Goal: Task Accomplishment & Management: Manage account settings

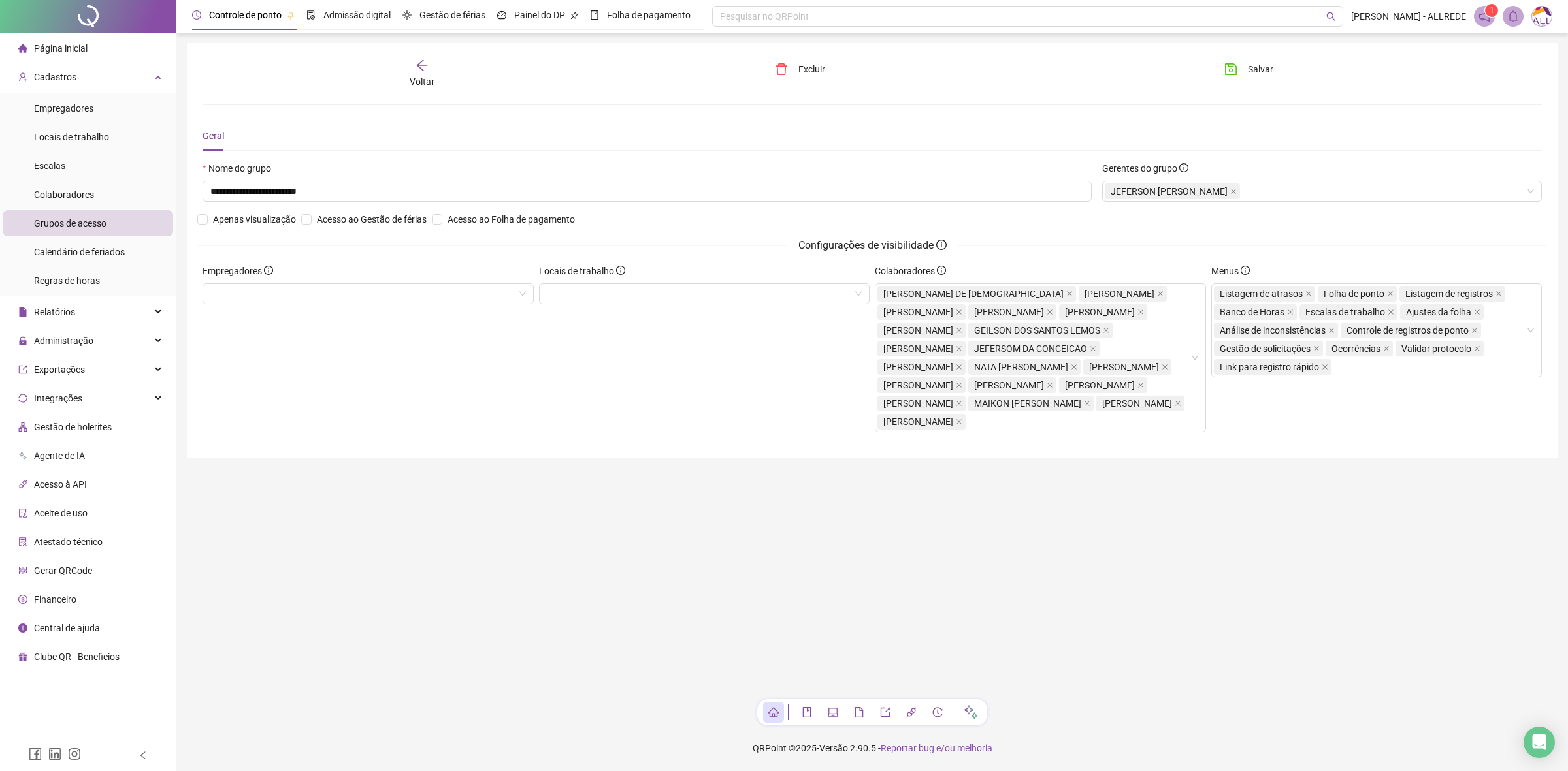
click at [403, 70] on div "Voltar" at bounding box center [423, 74] width 214 height 30
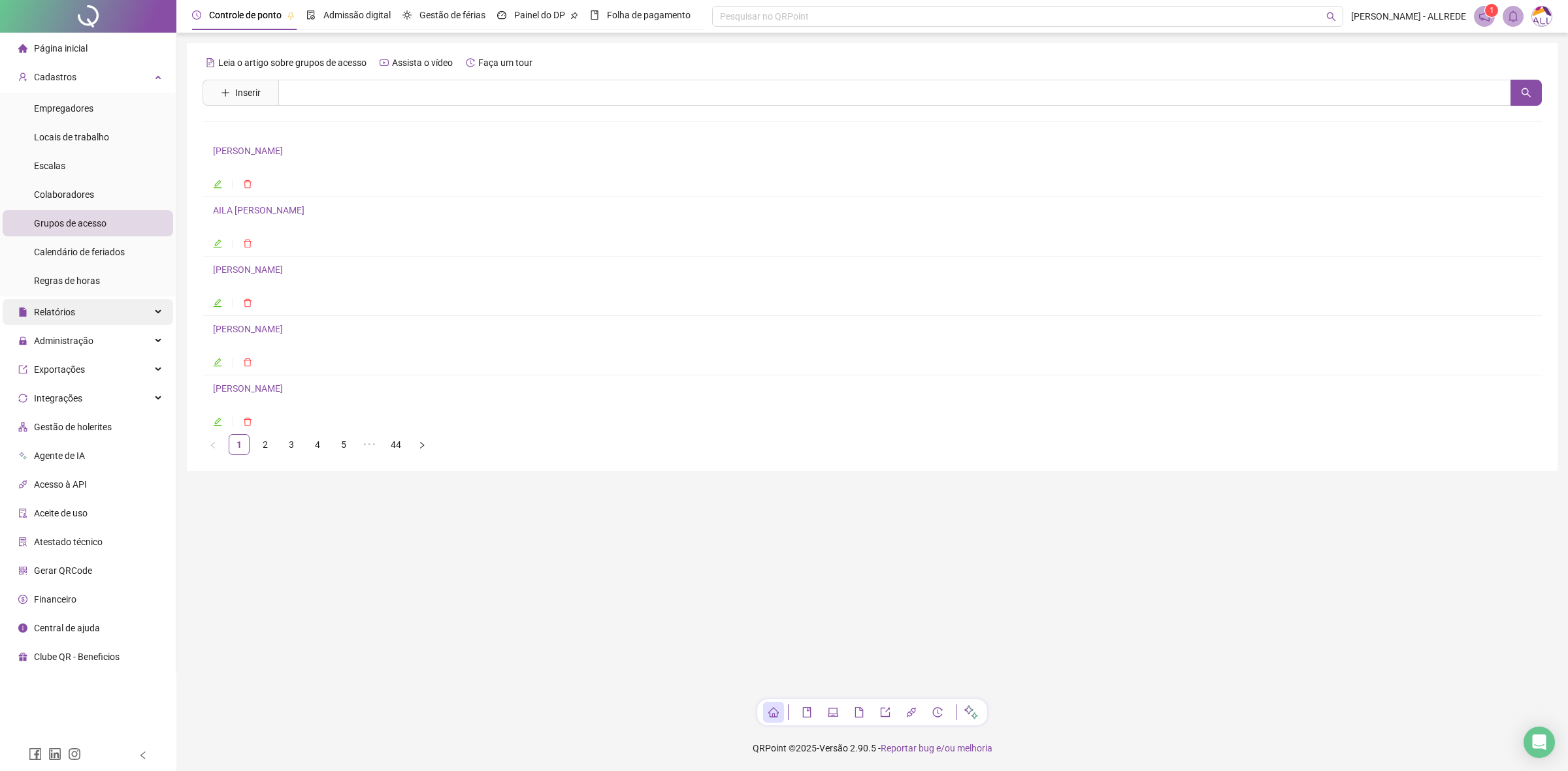
click at [125, 299] on div "Relatórios" at bounding box center [88, 311] width 171 height 26
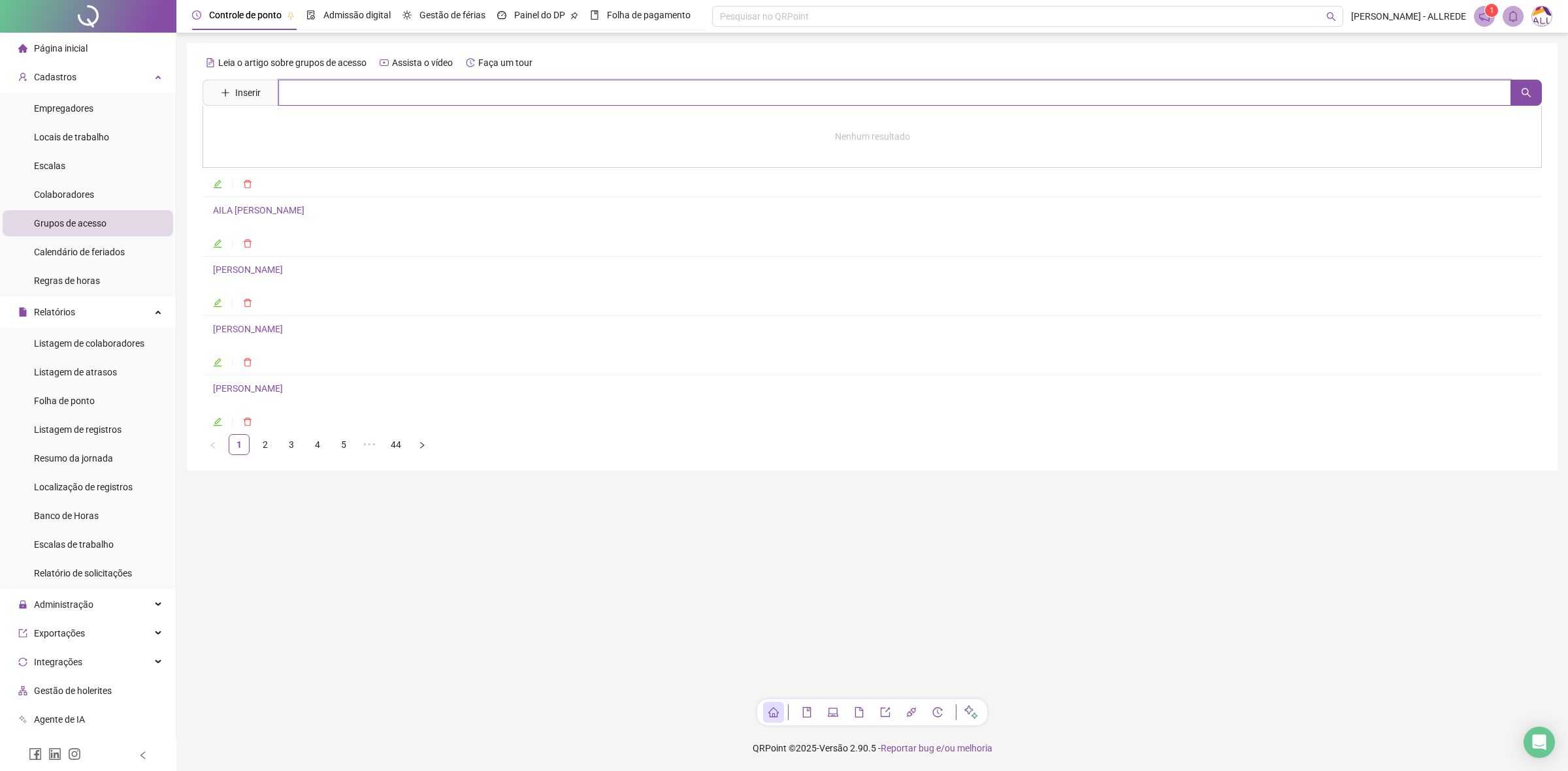
click at [353, 95] on input "text" at bounding box center [895, 92] width 1233 height 26
type input "*"
type input "*******"
click at [297, 134] on link "[PERSON_NAME]" at bounding box center [261, 131] width 70 height 10
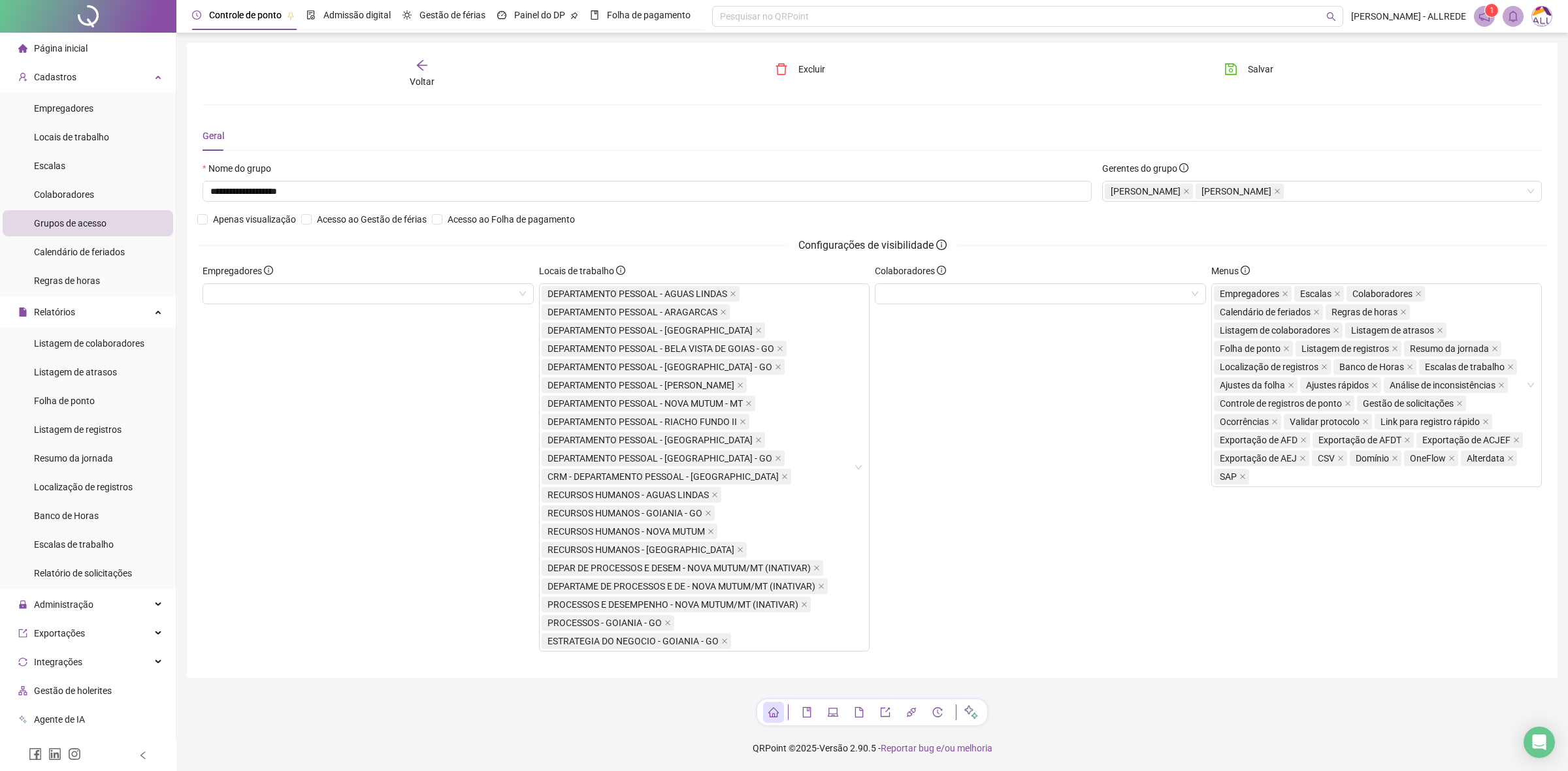
click at [1045, 400] on div "Colaboradores" at bounding box center [1041, 462] width 336 height 398
click at [422, 72] on div "Voltar" at bounding box center [423, 74] width 214 height 30
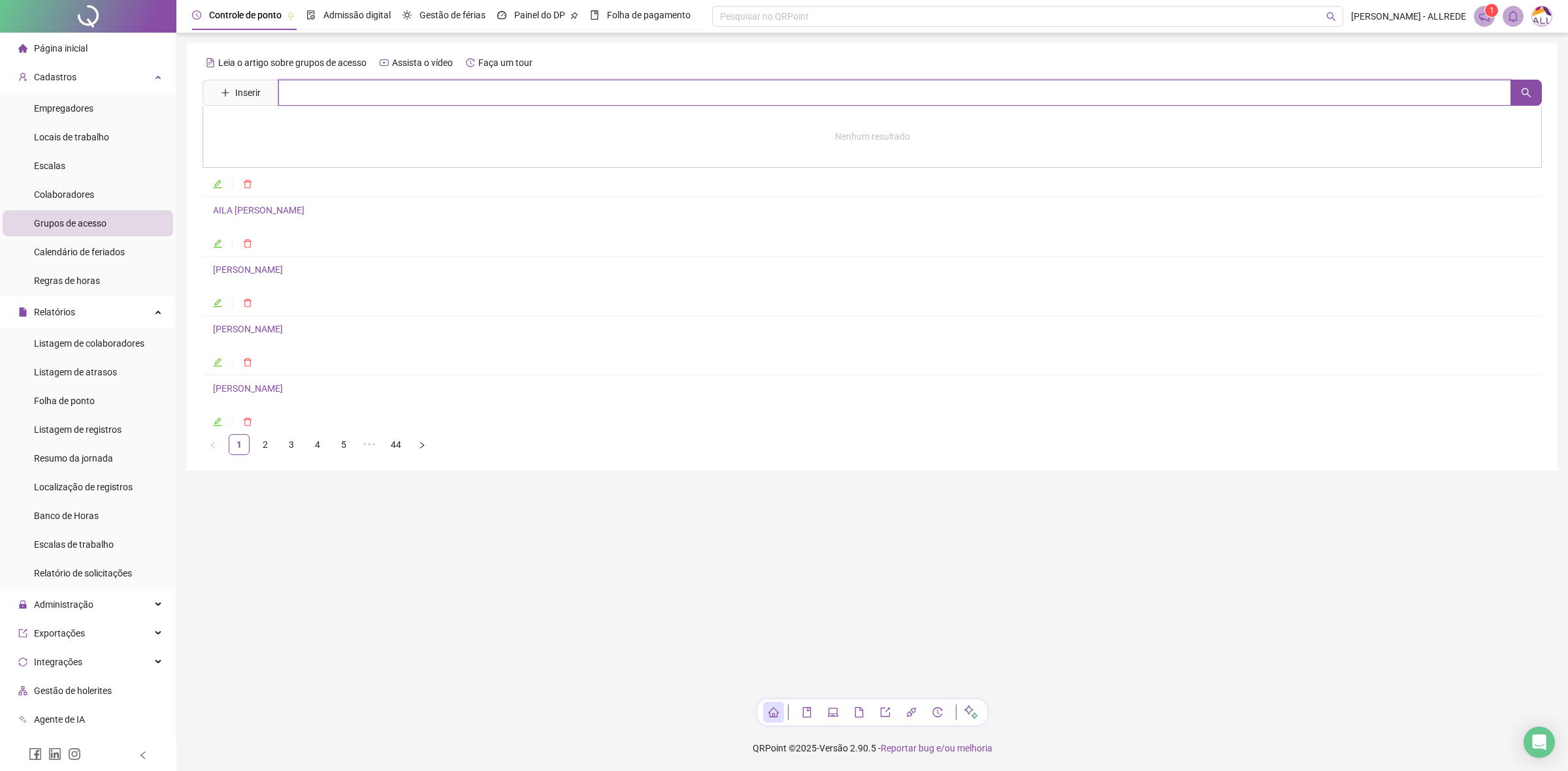
click at [513, 96] on input "text" at bounding box center [895, 92] width 1233 height 26
type input "*******"
click at [414, 126] on link "DEPARTAMENTO PESSOAL - [PERSON_NAME]" at bounding box center [320, 131] width 187 height 10
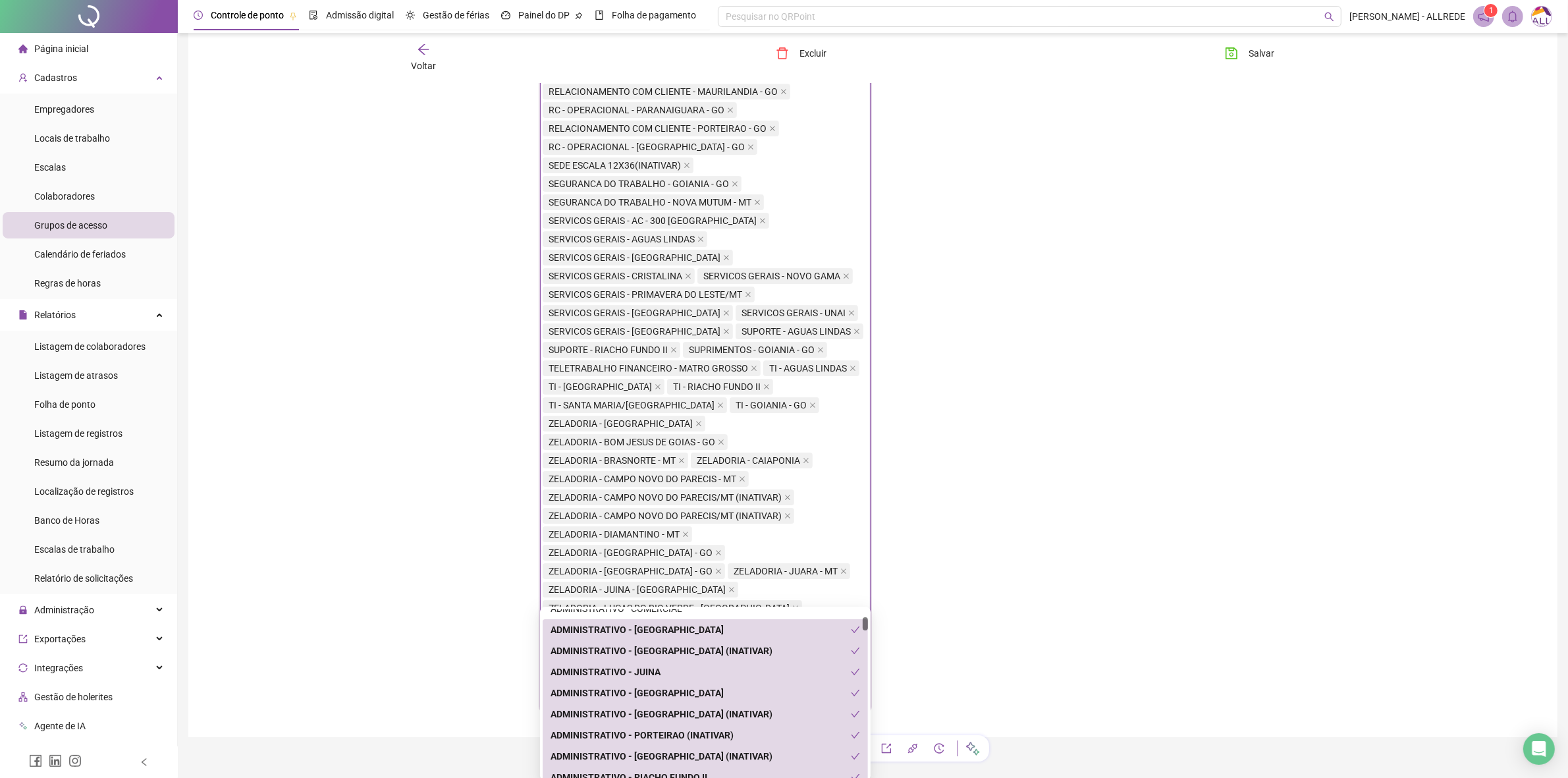
scroll to position [330, 0]
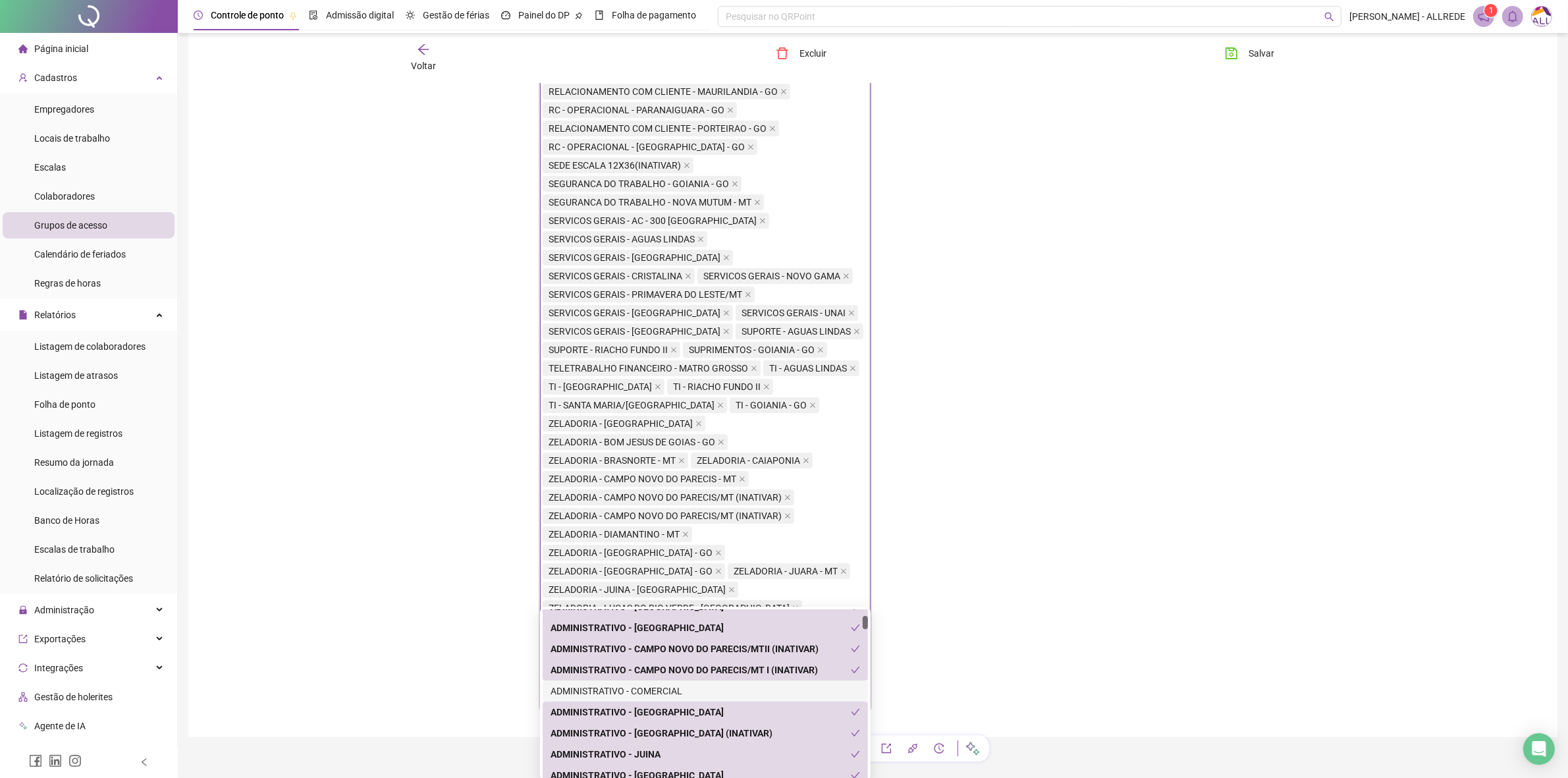
click at [706, 689] on div "ADMINISTRATIVO - COMERCIAL" at bounding box center [705, 691] width 310 height 14
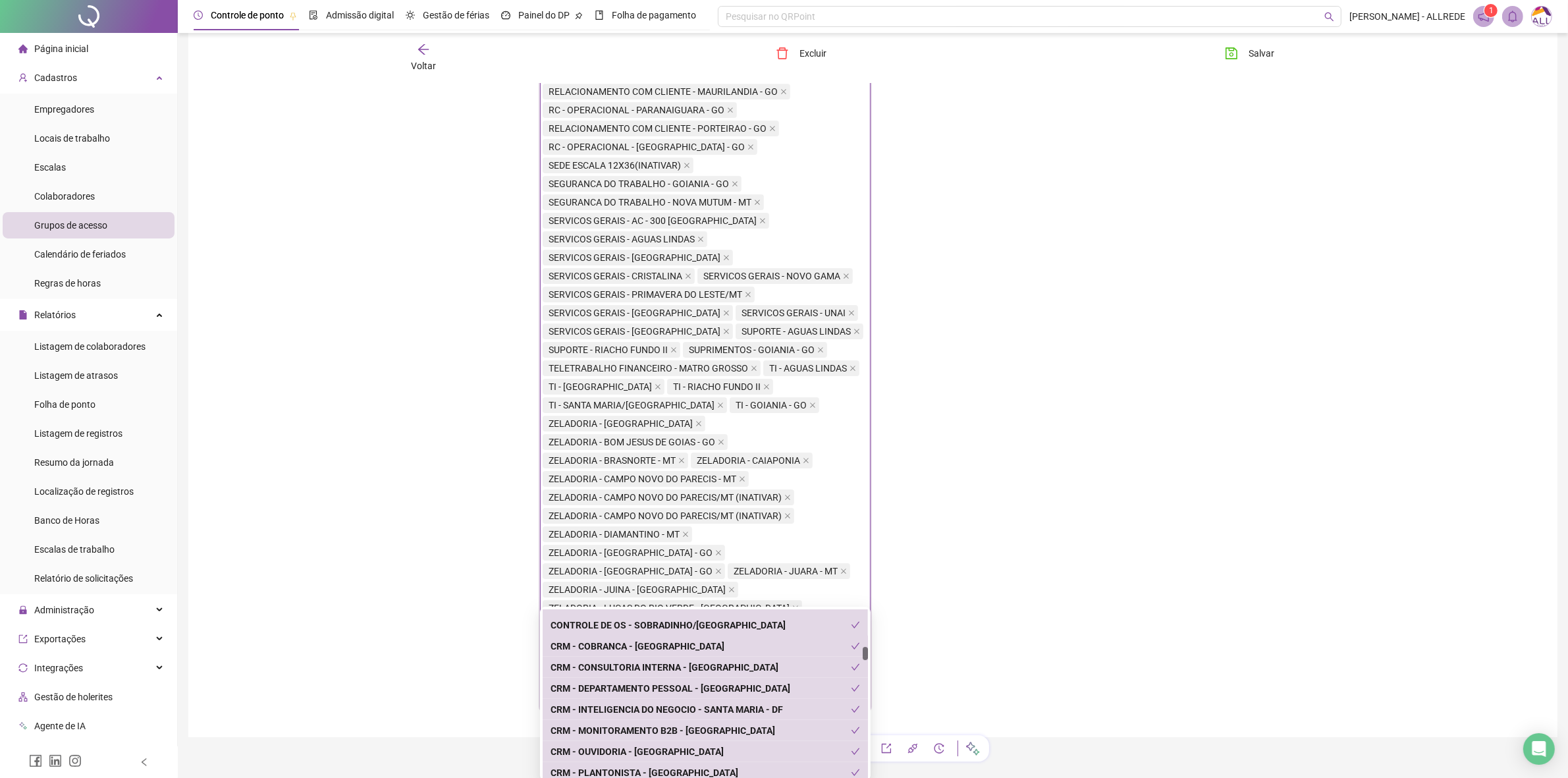
scroll to position [1812, 0]
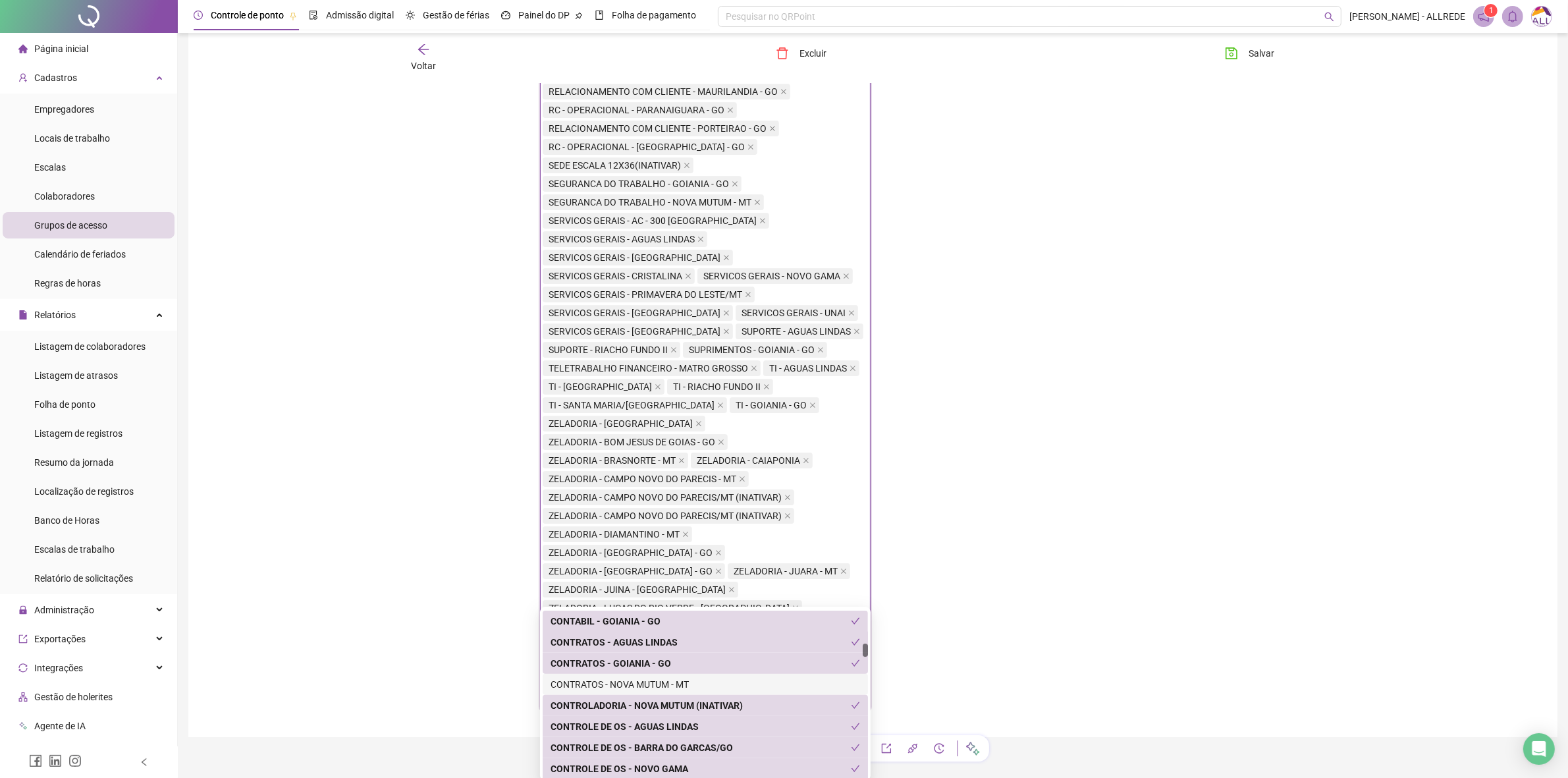
click at [719, 681] on div "CONTRATOS - NOVA MUTUM - MT" at bounding box center [705, 685] width 310 height 14
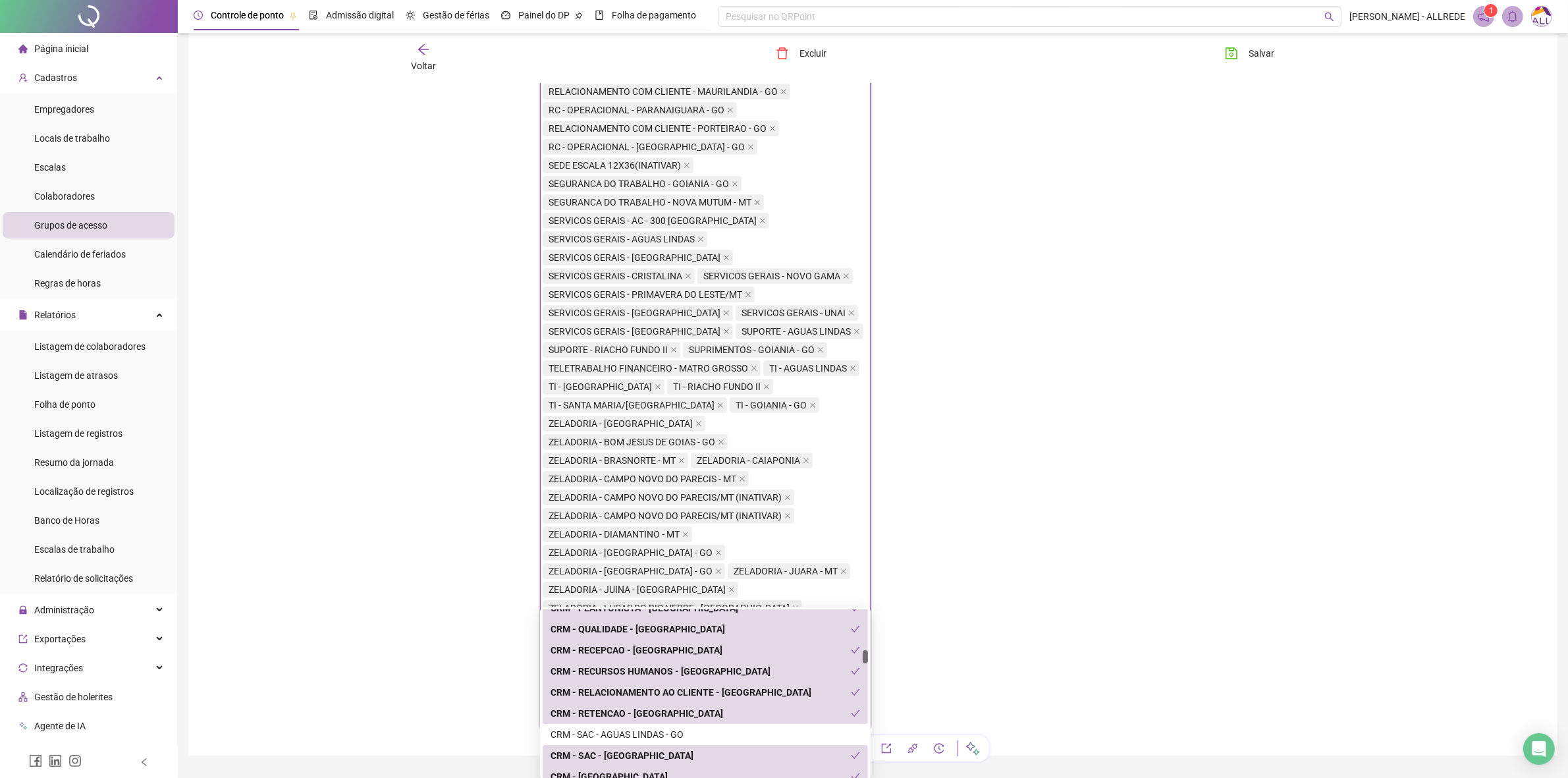
scroll to position [2224, 0]
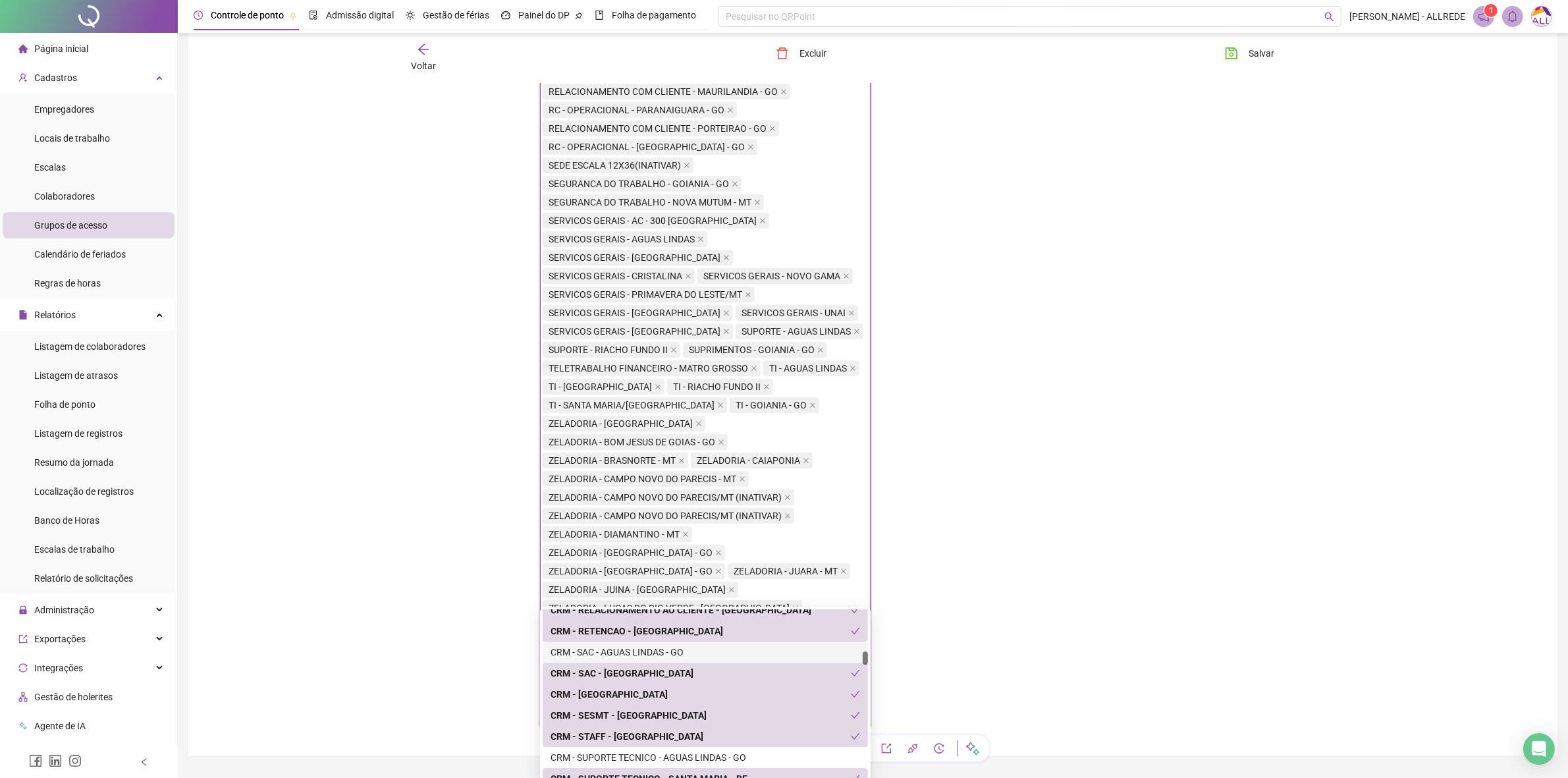
click at [740, 660] on div "CRM - SAC - AGUAS LINDAS - GO" at bounding box center [705, 652] width 326 height 21
click at [753, 761] on div "CRM - SUPORTE TECNICO - AGUAS LINDAS - GO" at bounding box center [705, 757] width 310 height 14
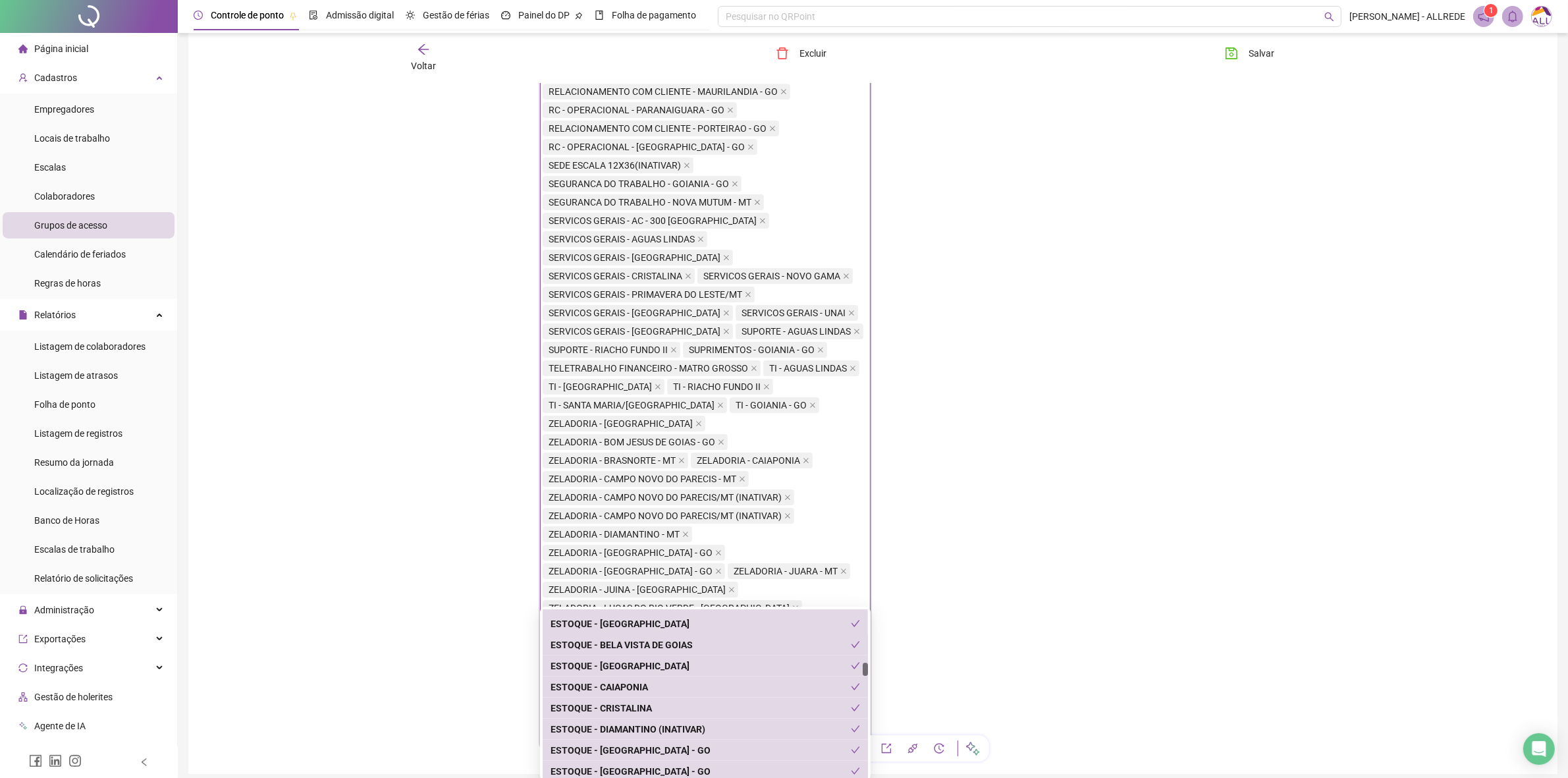
scroll to position [2718, 0]
click at [787, 627] on div "ENGENHARIA ELETRICA - [GEOGRAPHIC_DATA] - MT" at bounding box center [705, 622] width 310 height 14
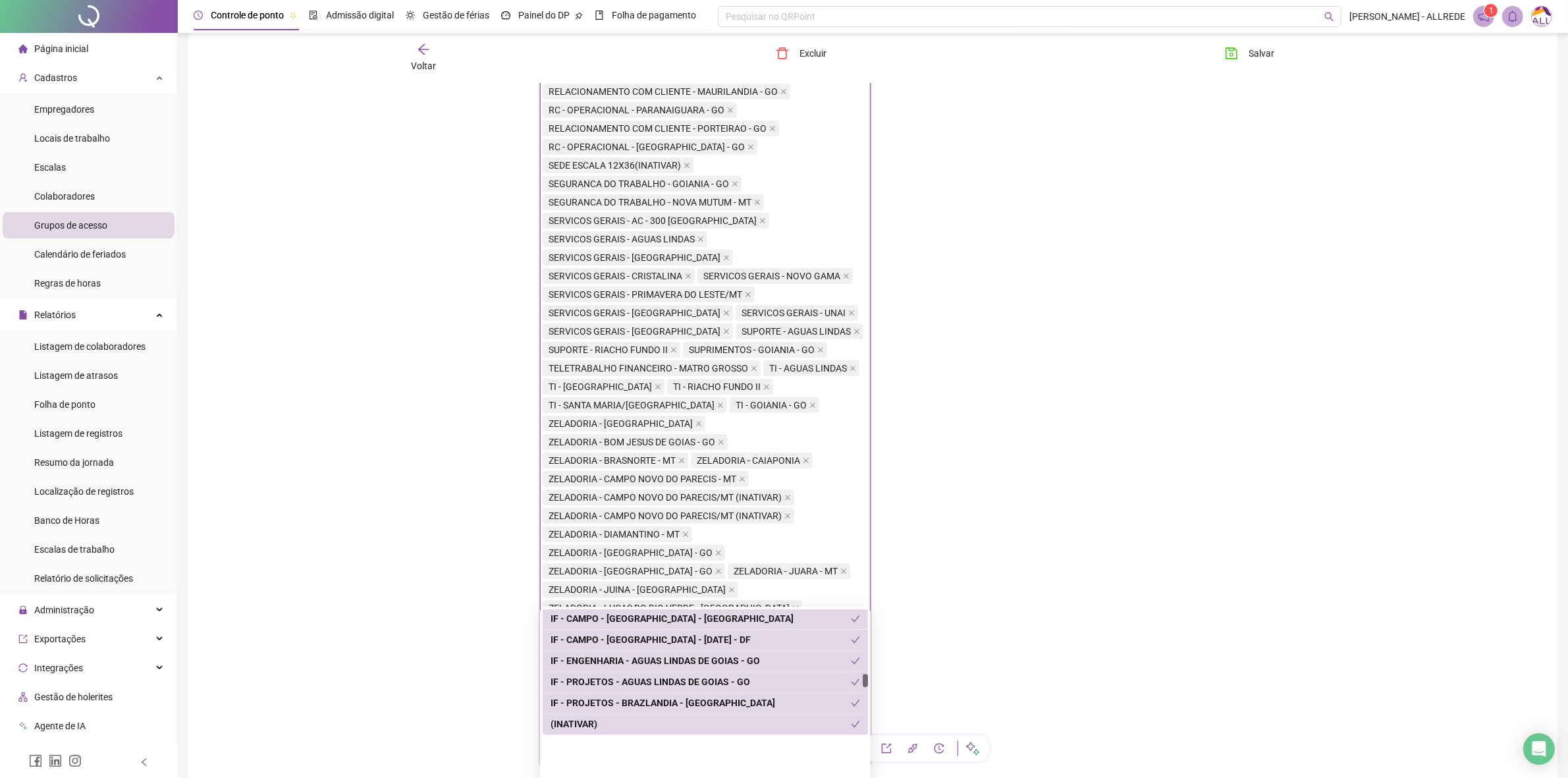
scroll to position [3377, 0]
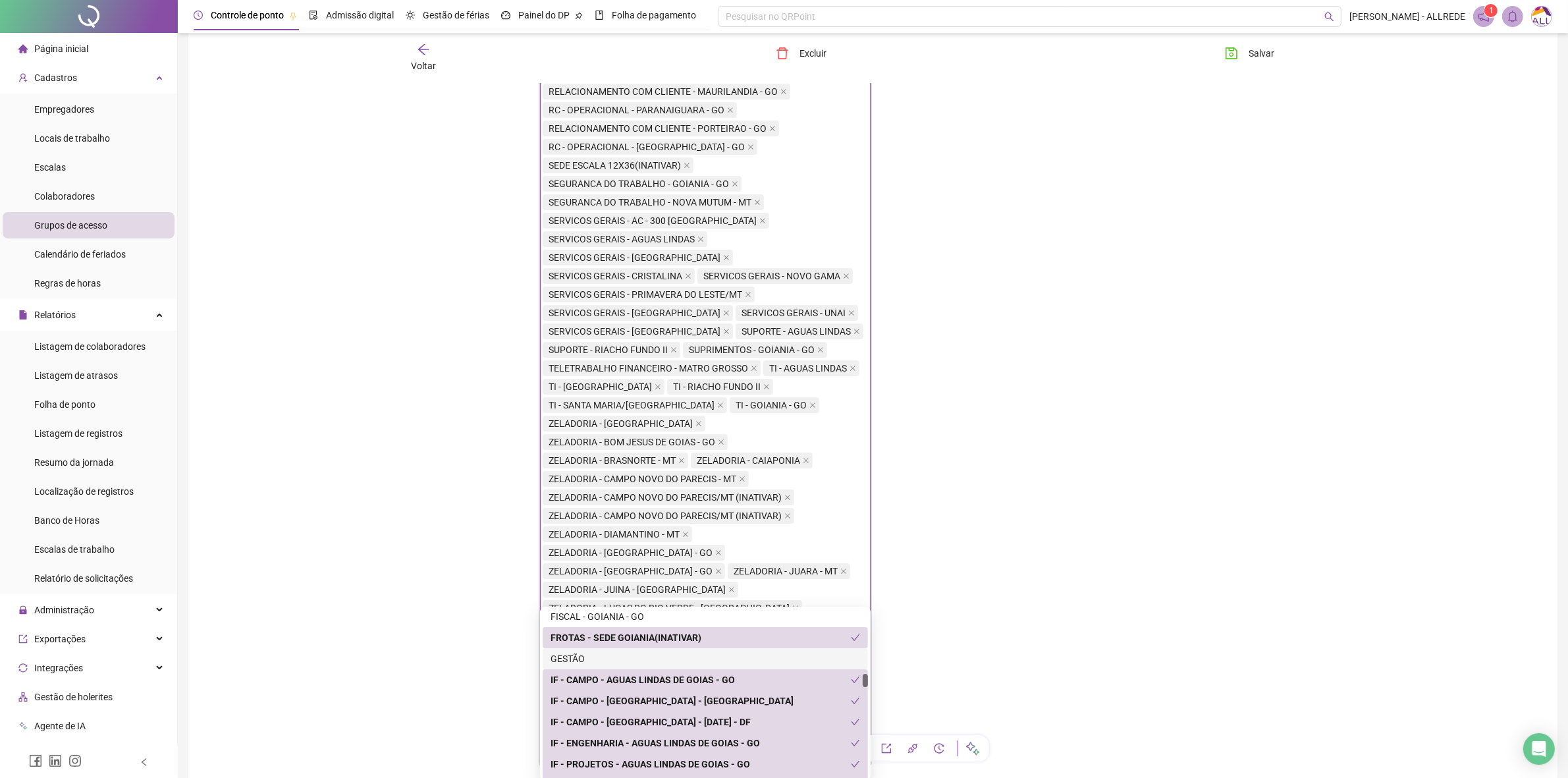
click at [680, 660] on div "GESTÃO" at bounding box center [705, 659] width 310 height 14
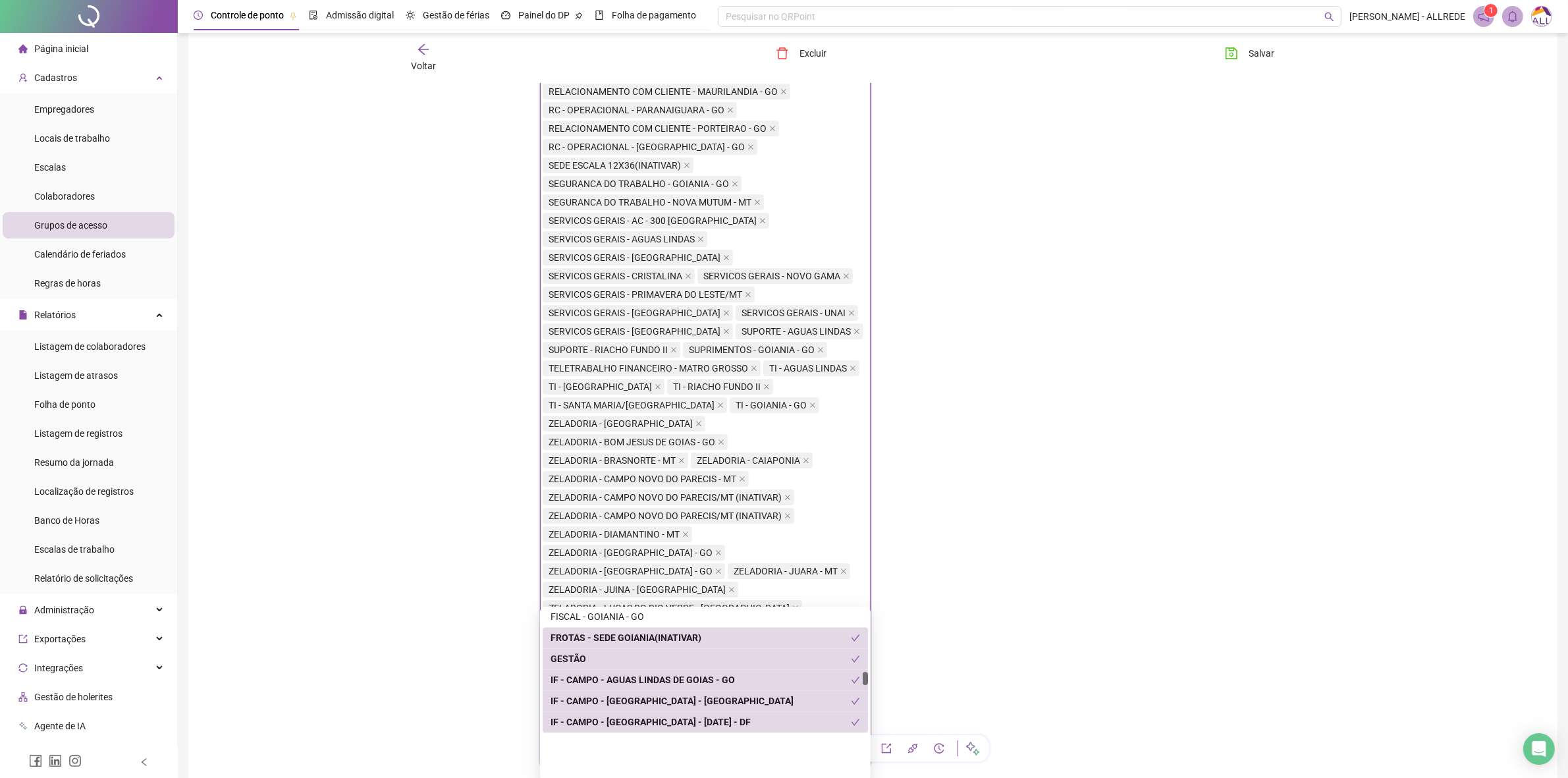
scroll to position [3295, 0]
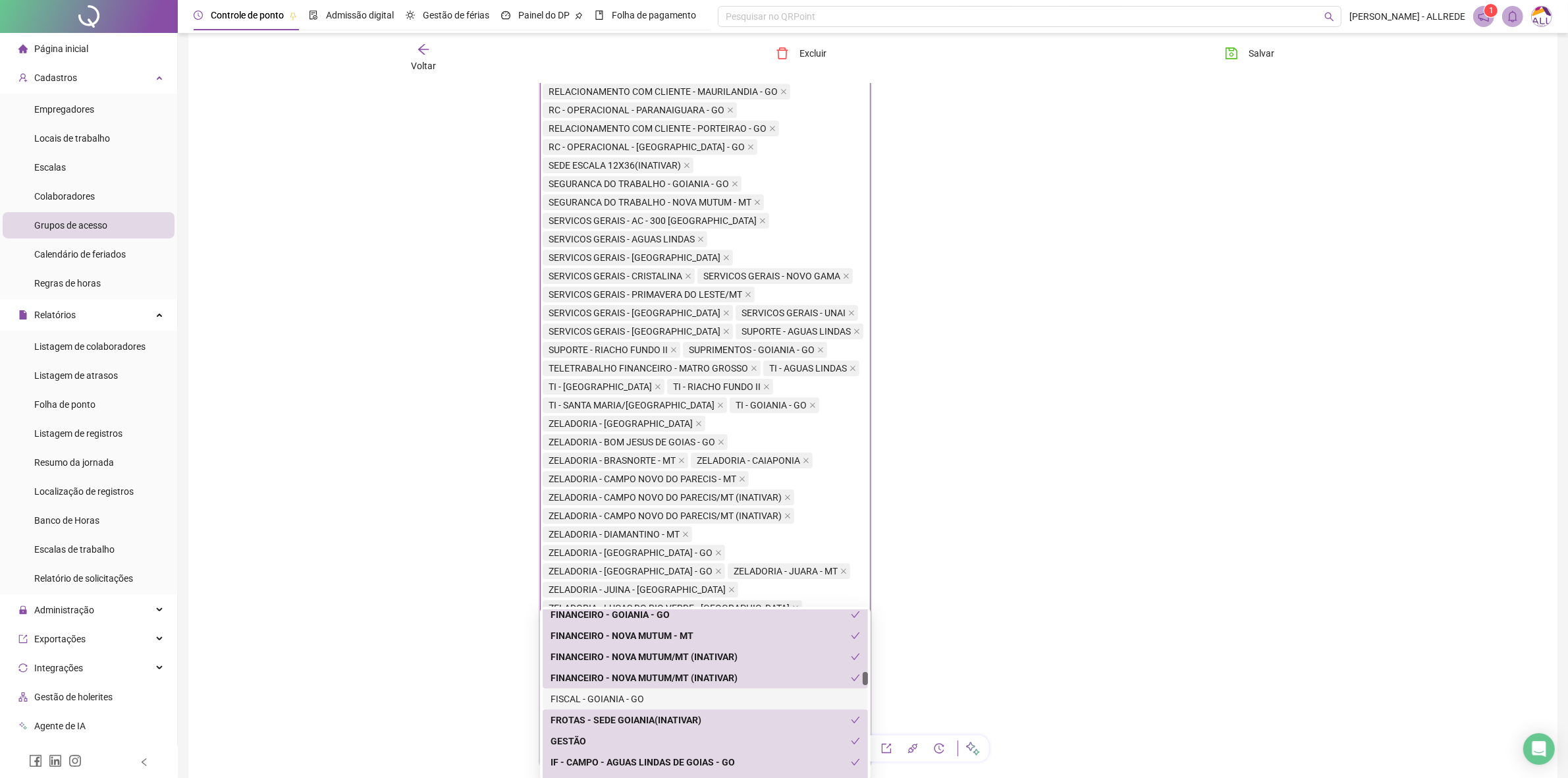
click at [677, 705] on div "FISCAL - GOIANIA - GO" at bounding box center [705, 699] width 326 height 21
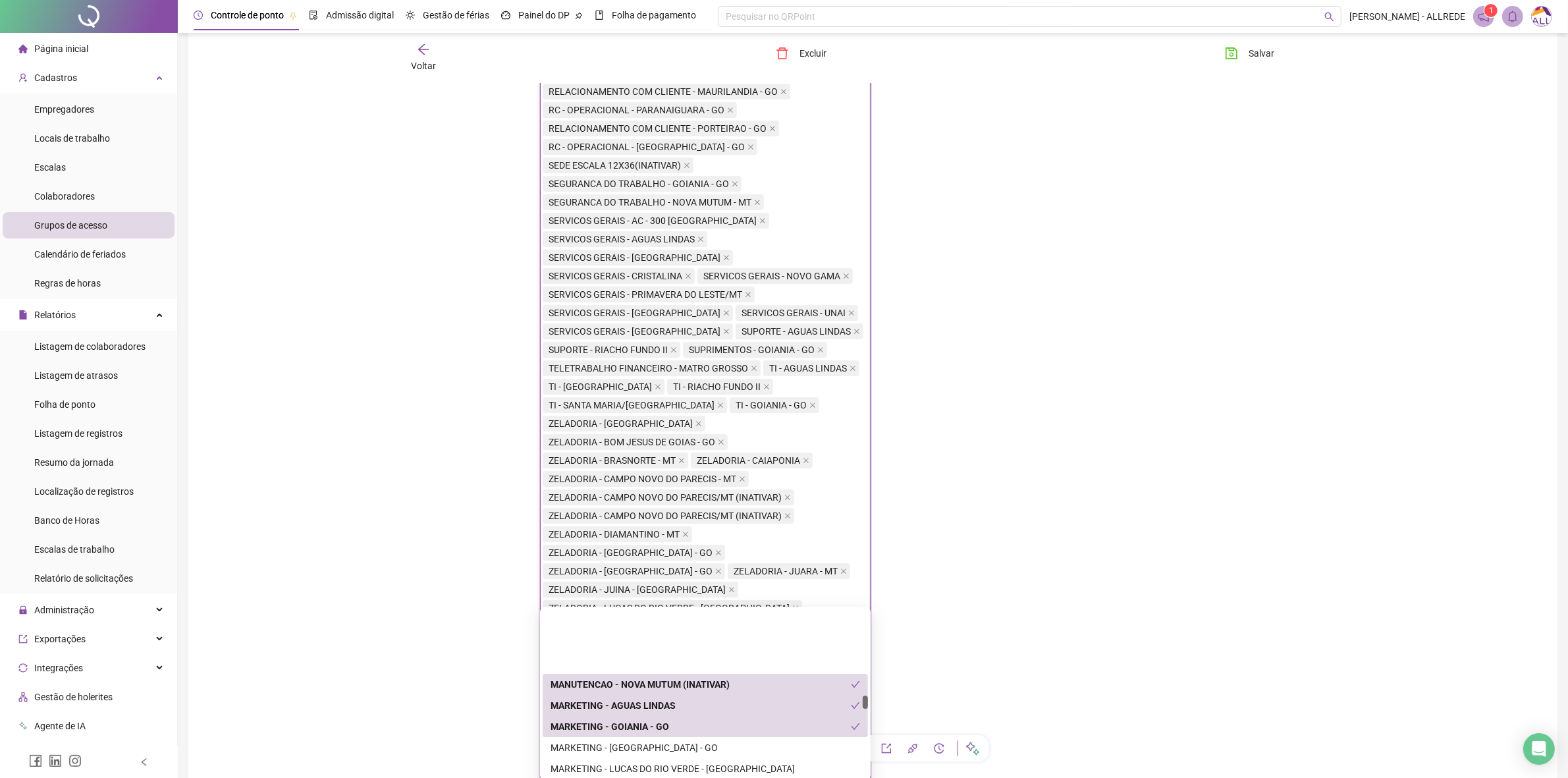
scroll to position [4531, 0]
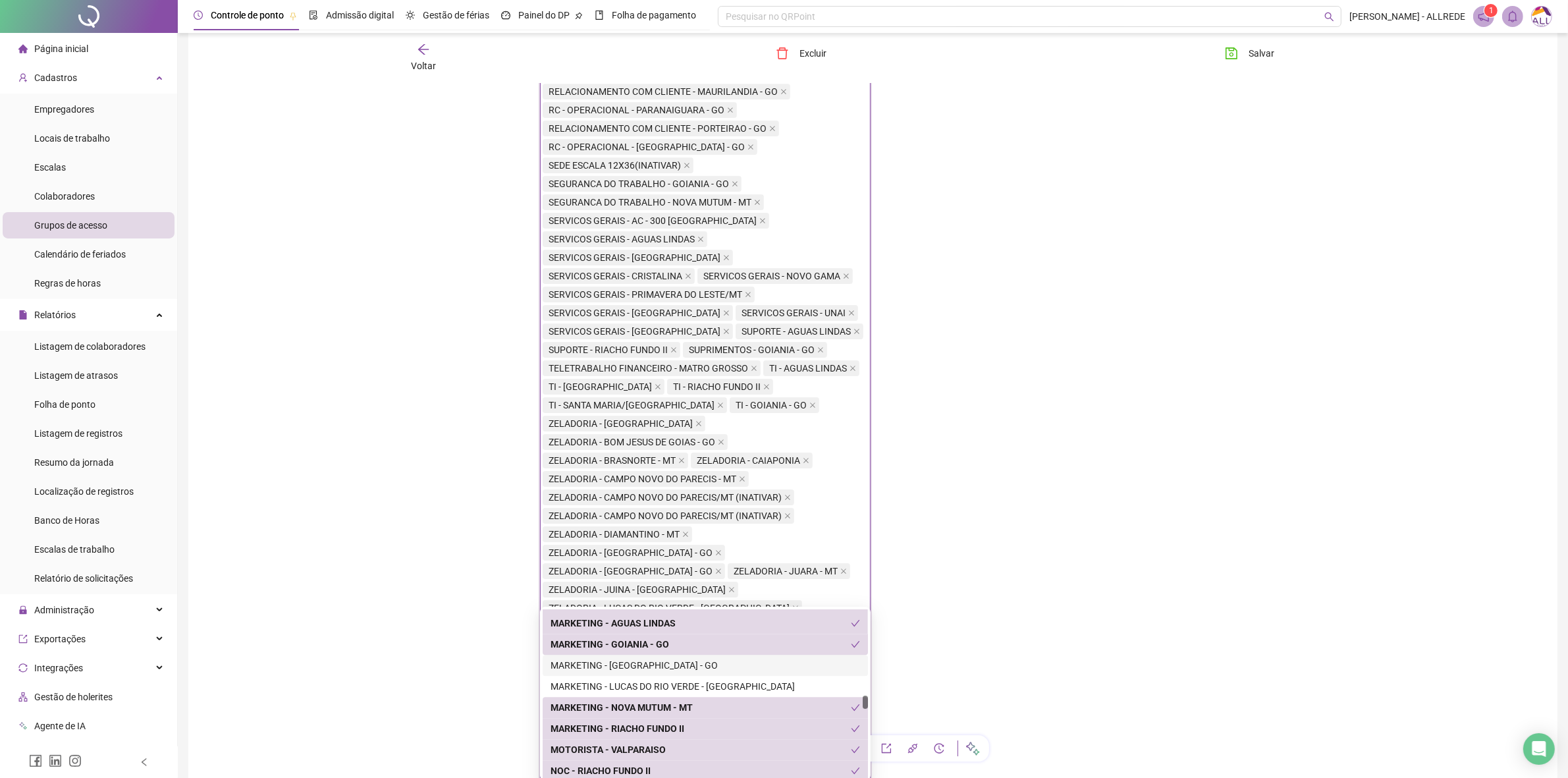
click at [690, 667] on div "MARKETING - [GEOGRAPHIC_DATA] - GO" at bounding box center [705, 665] width 310 height 14
click at [692, 683] on div "MARKETING - LUCAS DO RIO VERDE - [GEOGRAPHIC_DATA]" at bounding box center [705, 686] width 310 height 14
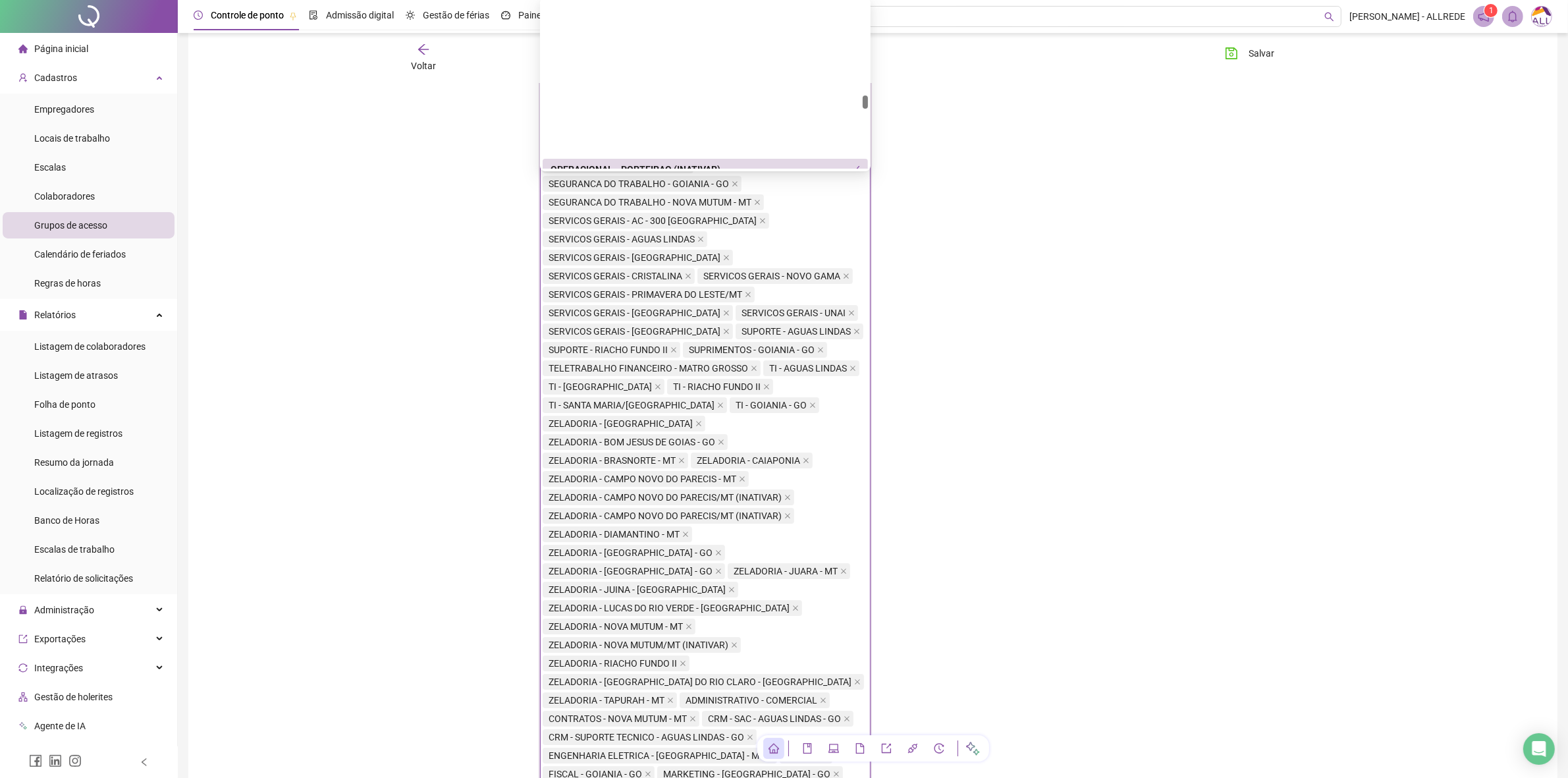
scroll to position [5107, 0]
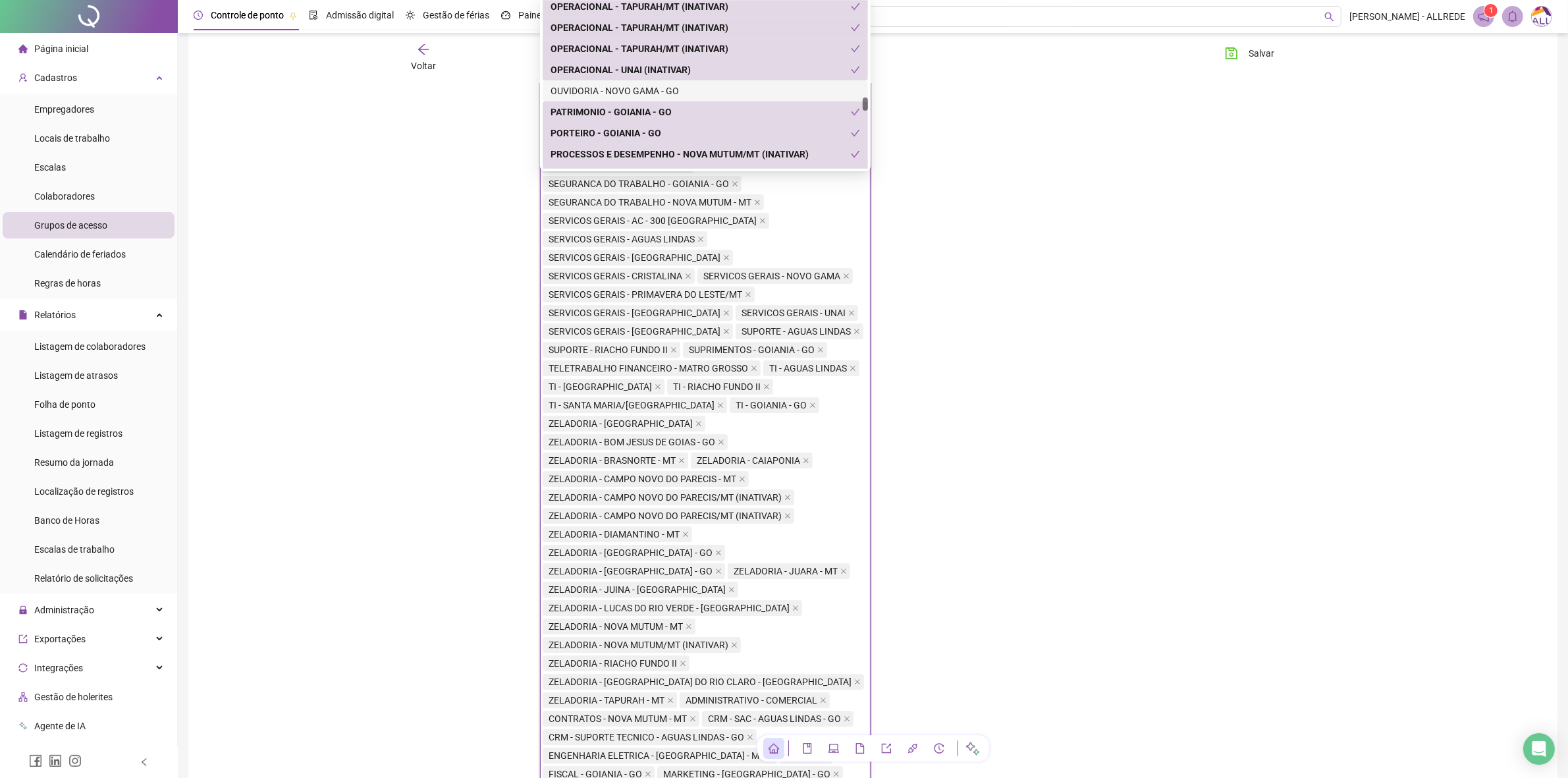
click at [751, 86] on div "OUVIDORIA - NOVO GAMA - GO" at bounding box center [705, 91] width 310 height 14
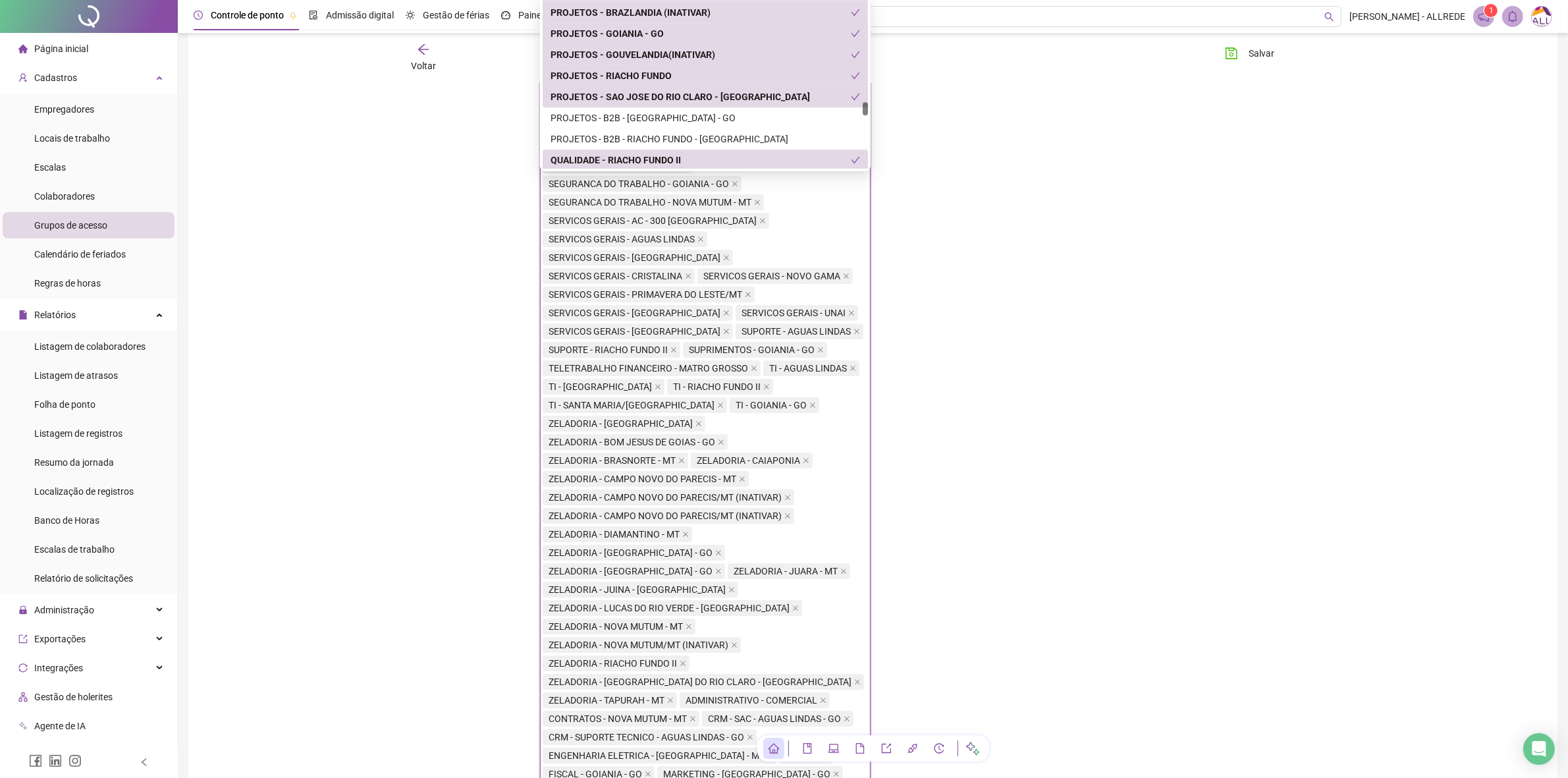
scroll to position [5437, 0]
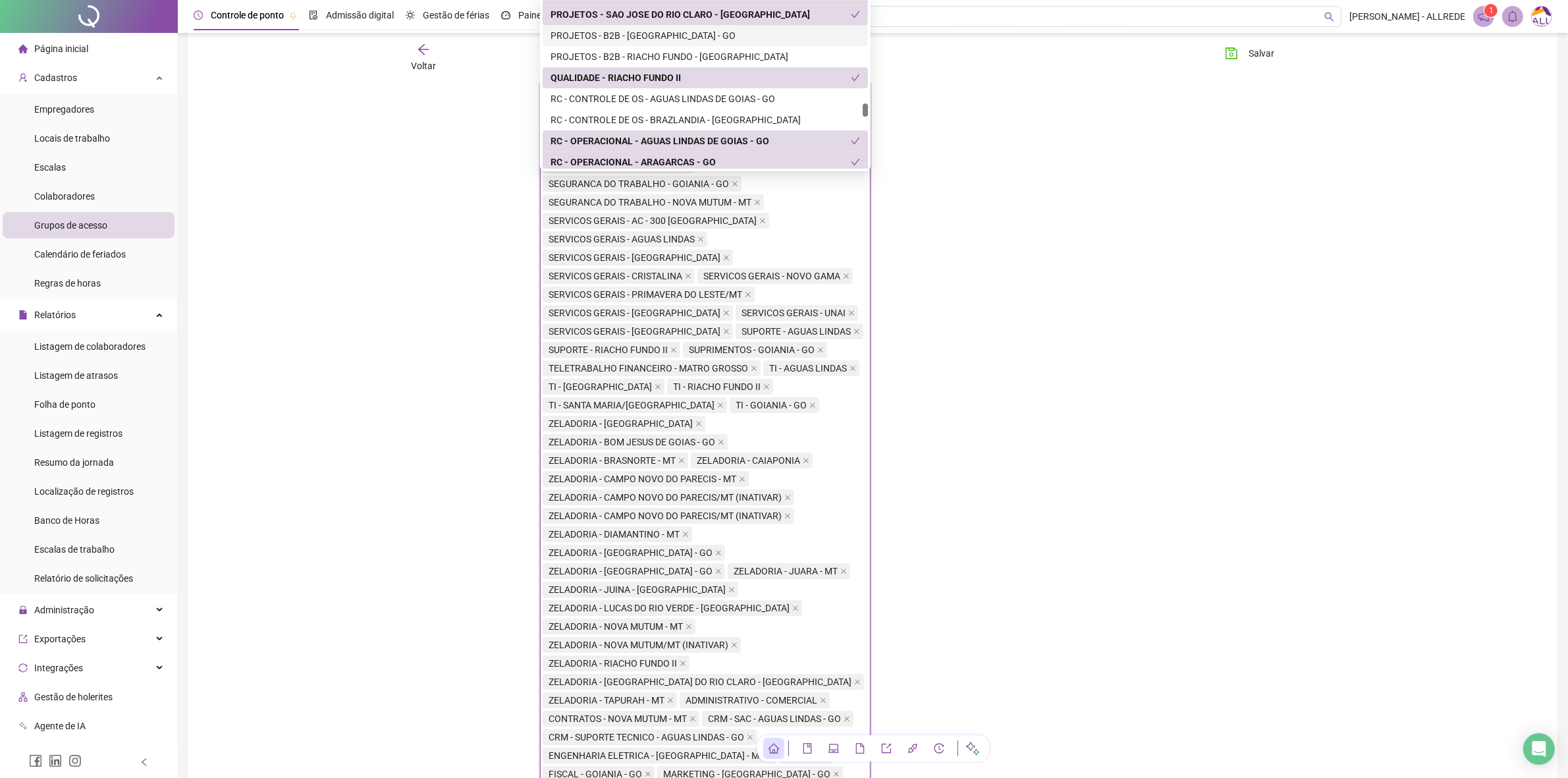
click at [746, 40] on div "PROJETOS - B2B - [GEOGRAPHIC_DATA] - GO" at bounding box center [705, 36] width 310 height 14
click at [751, 54] on div "PROJETOS - B2B - RIACHO FUNDO - [GEOGRAPHIC_DATA]" at bounding box center [705, 57] width 310 height 14
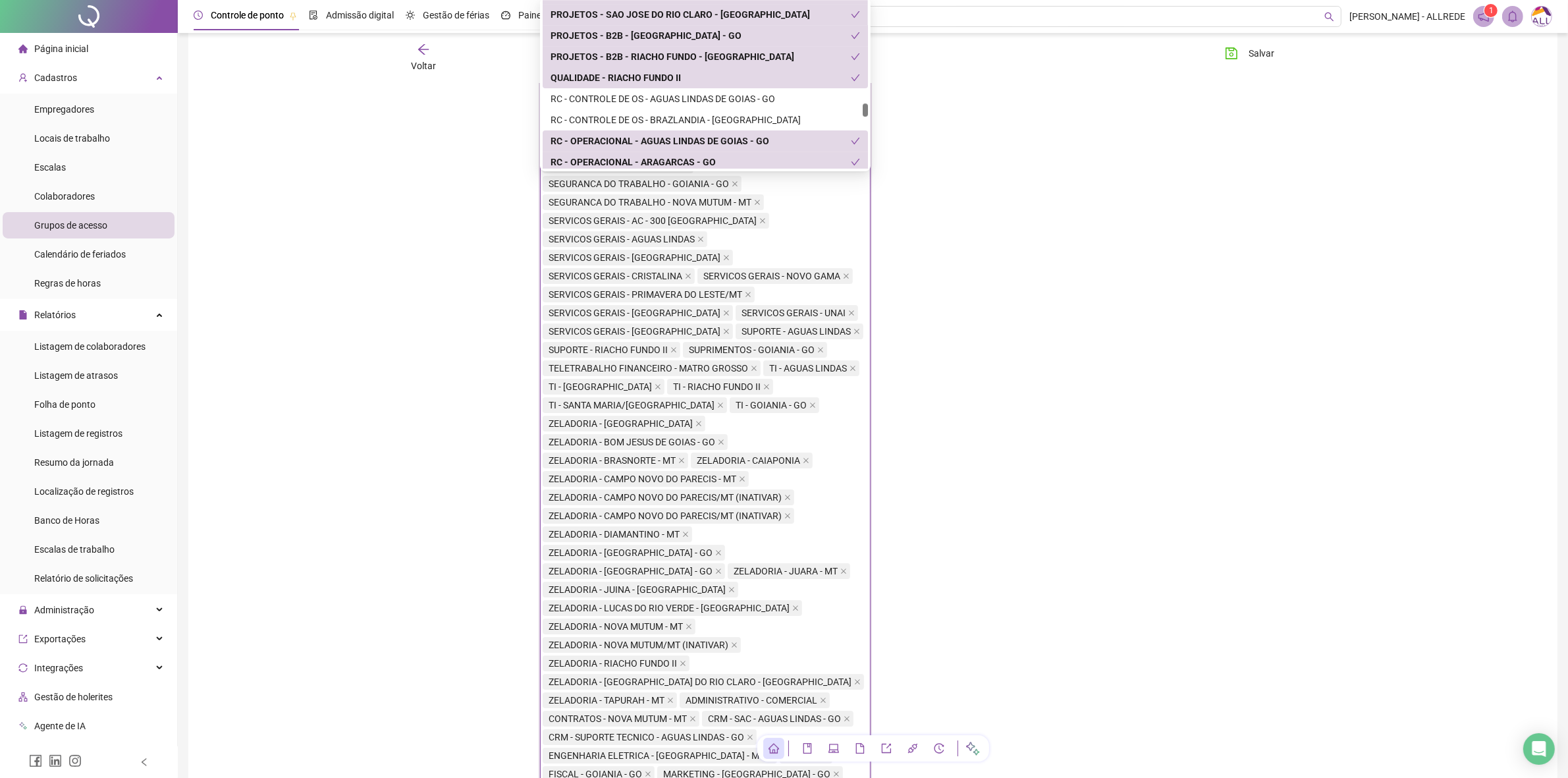
drag, startPoint x: 757, startPoint y: 88, endPoint x: 760, endPoint y: 102, distance: 14.3
click at [758, 88] on div "RC - CONTROLE DE OS - AGUAS LINDAS DE GOIAS - GO" at bounding box center [705, 99] width 326 height 21
click at [761, 113] on div "RC - CONTROLE DE OS - BRAZLANDIA - [GEOGRAPHIC_DATA]" at bounding box center [705, 120] width 310 height 14
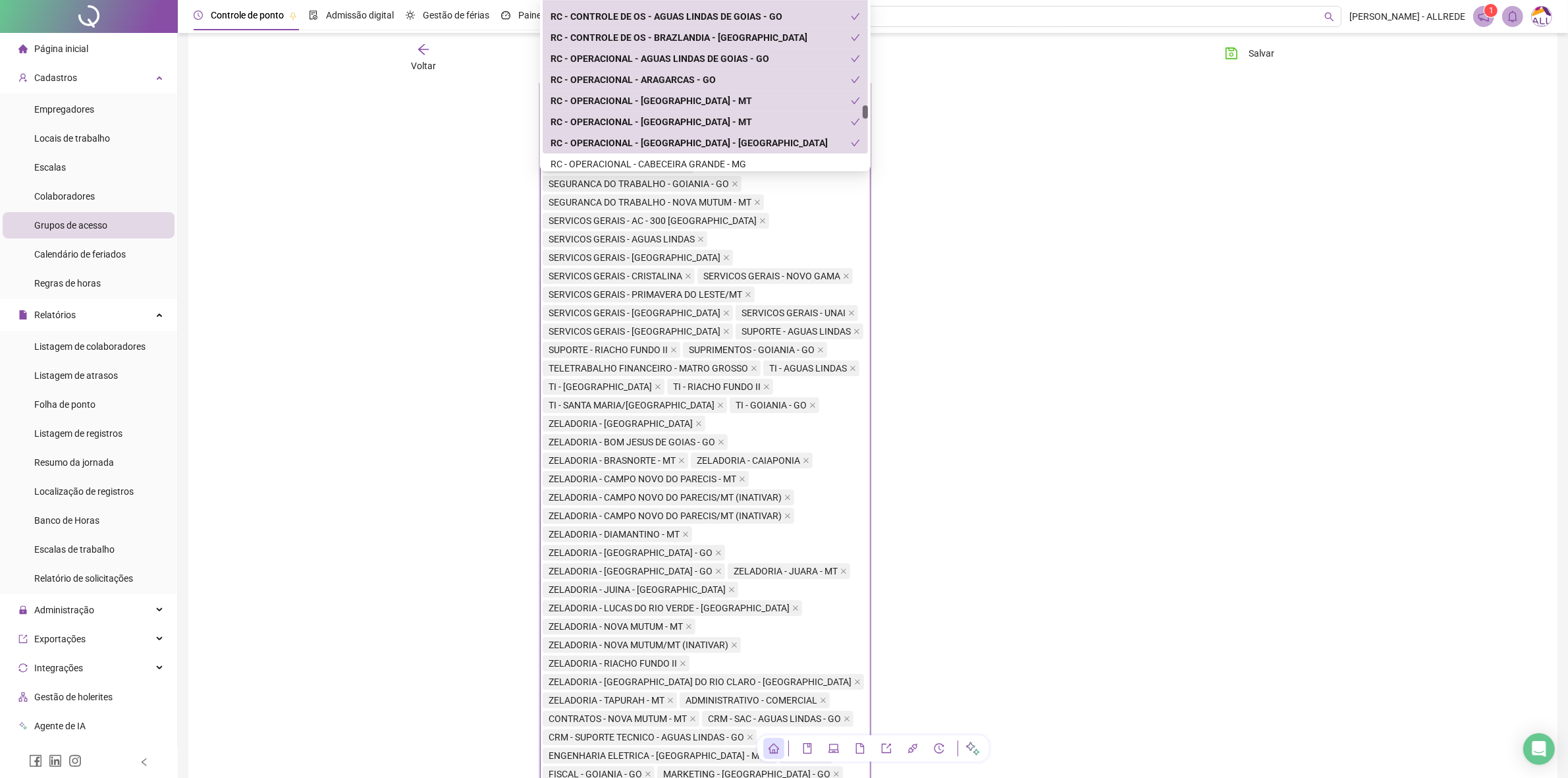
scroll to position [5601, 0]
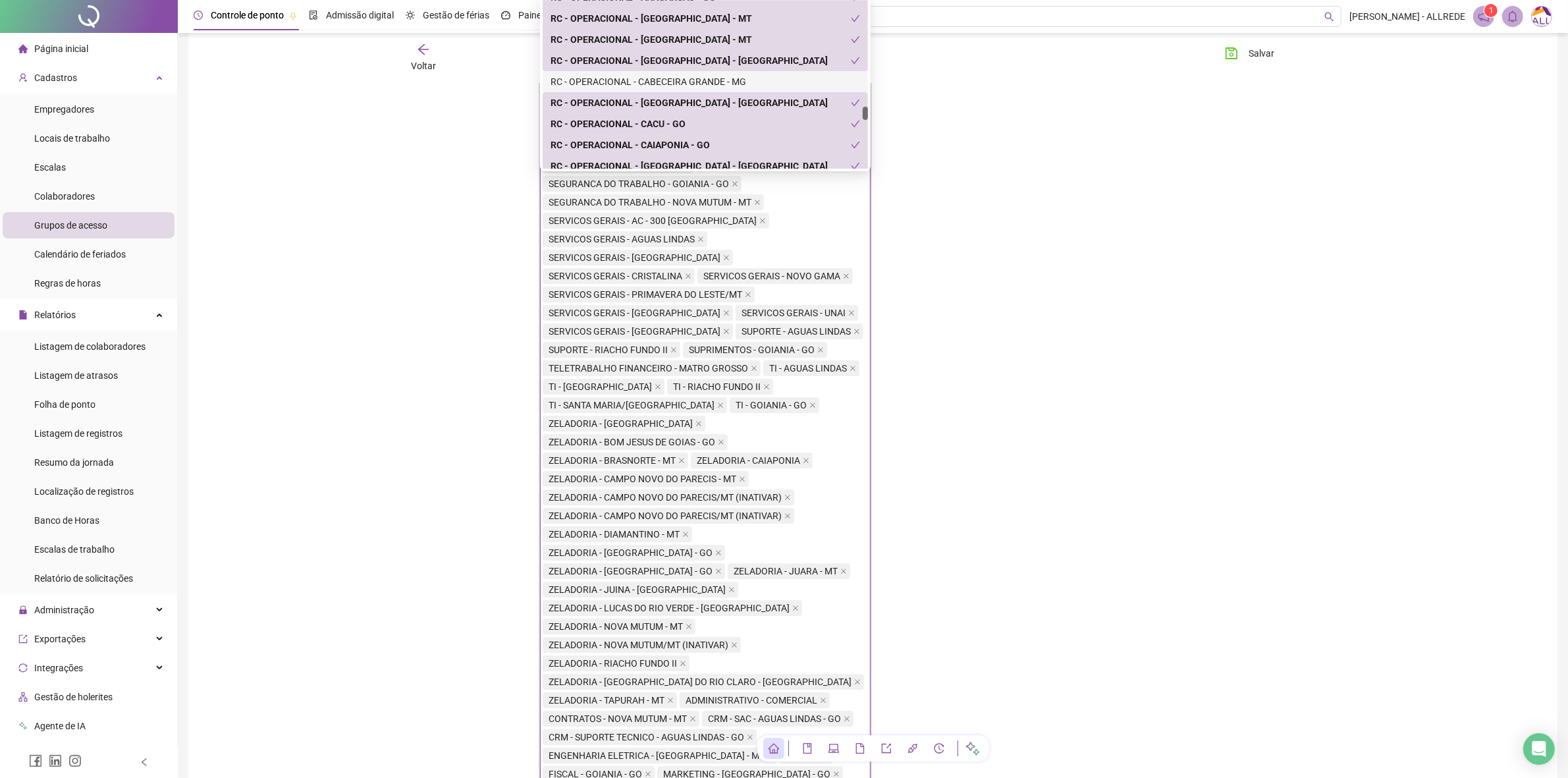
click at [761, 86] on div "RC - OPERACIONAL - CABECEIRA GRANDE - MG" at bounding box center [705, 81] width 310 height 14
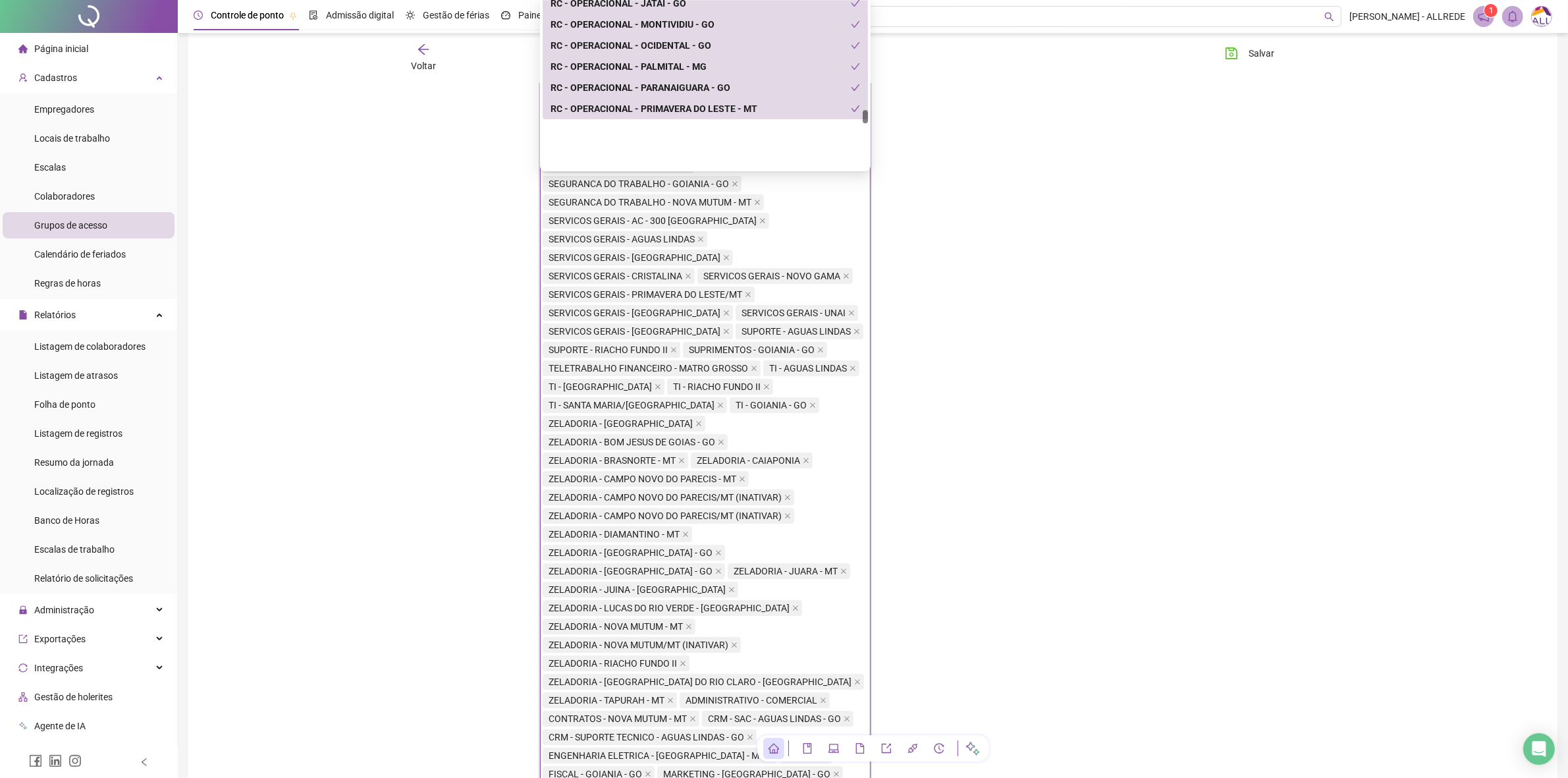
scroll to position [5766, 0]
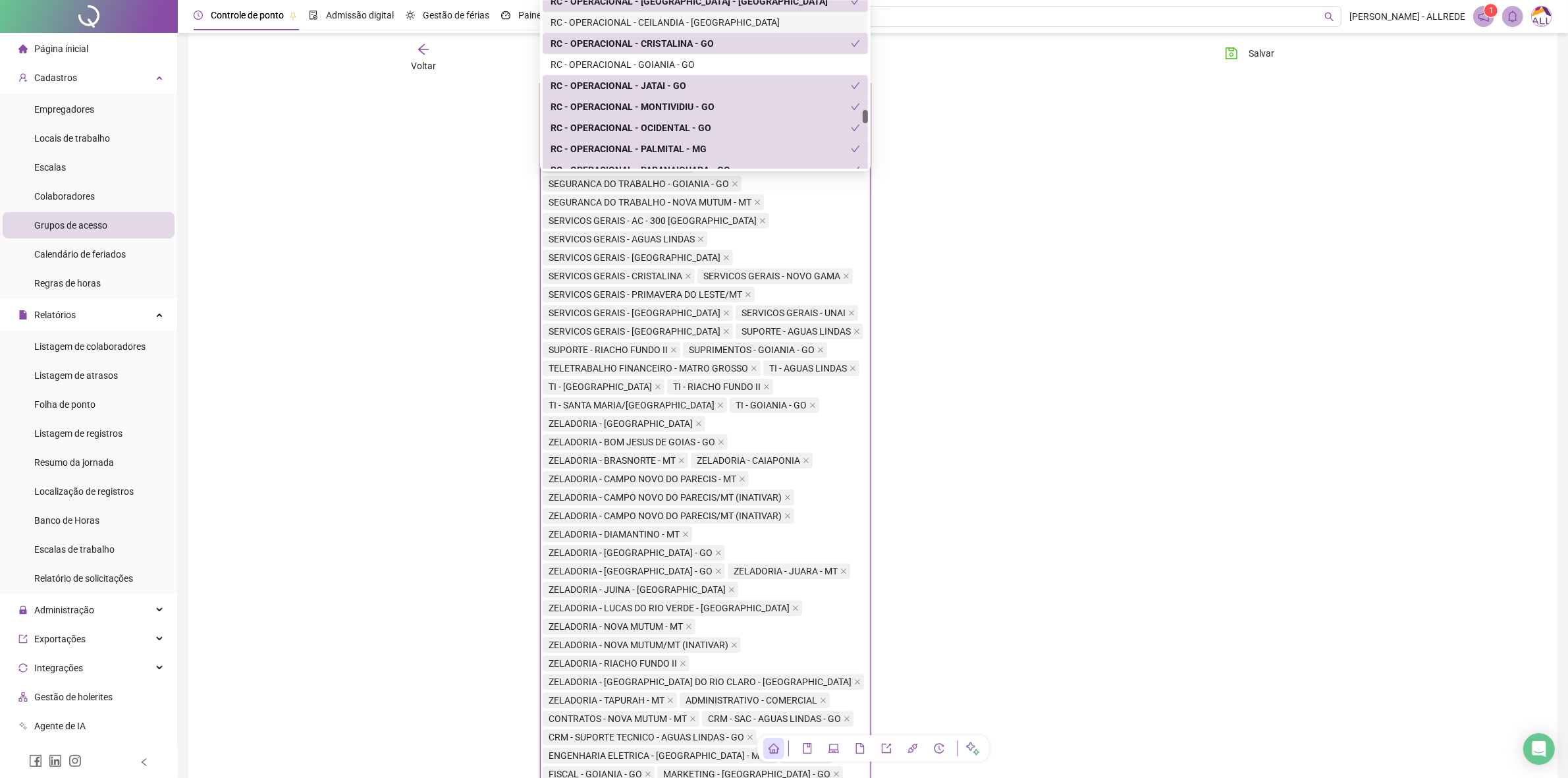
click at [761, 26] on div "RC - OPERACIONAL - CEILANDIA - [GEOGRAPHIC_DATA]" at bounding box center [705, 22] width 310 height 14
click at [764, 54] on div "RC - OPERACIONAL - GOIANIA - GO" at bounding box center [705, 64] width 326 height 21
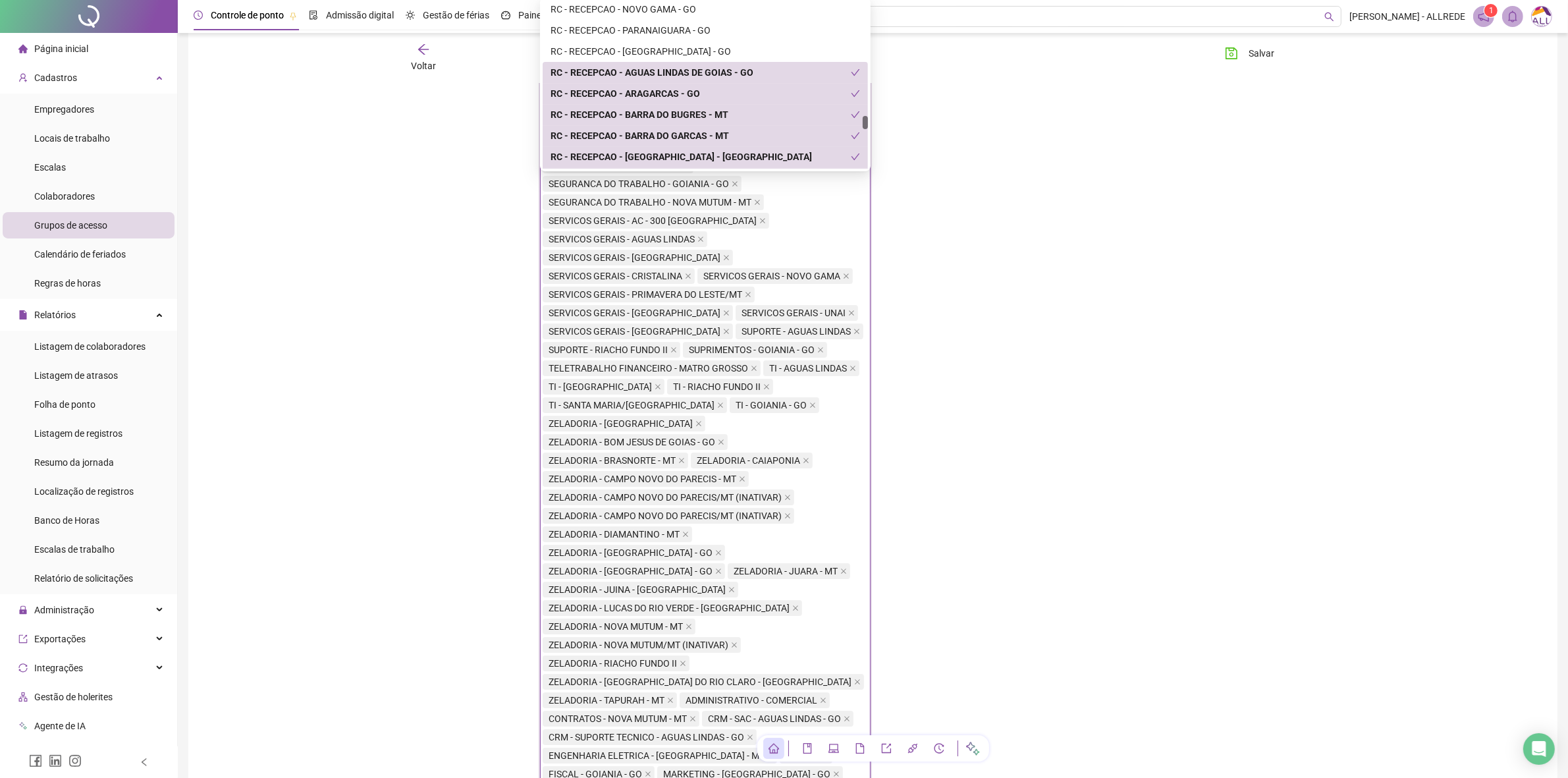
scroll to position [6013, 0]
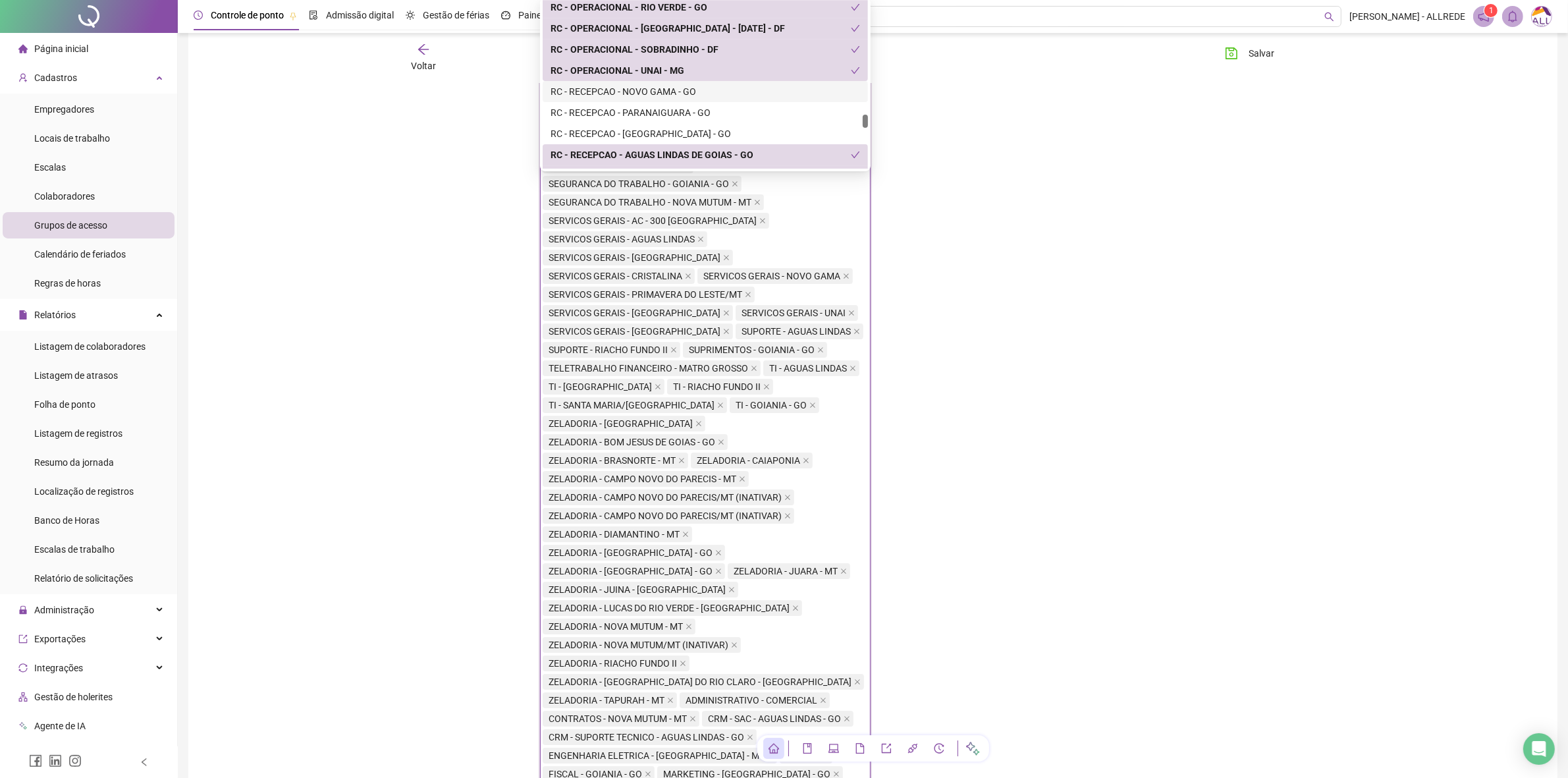
click at [765, 94] on div "RC - RECEPCAO - NOVO GAMA - GO" at bounding box center [705, 92] width 310 height 14
click at [765, 109] on div "RC - RECEPCAO - PARANAIGUARA - GO" at bounding box center [705, 113] width 310 height 14
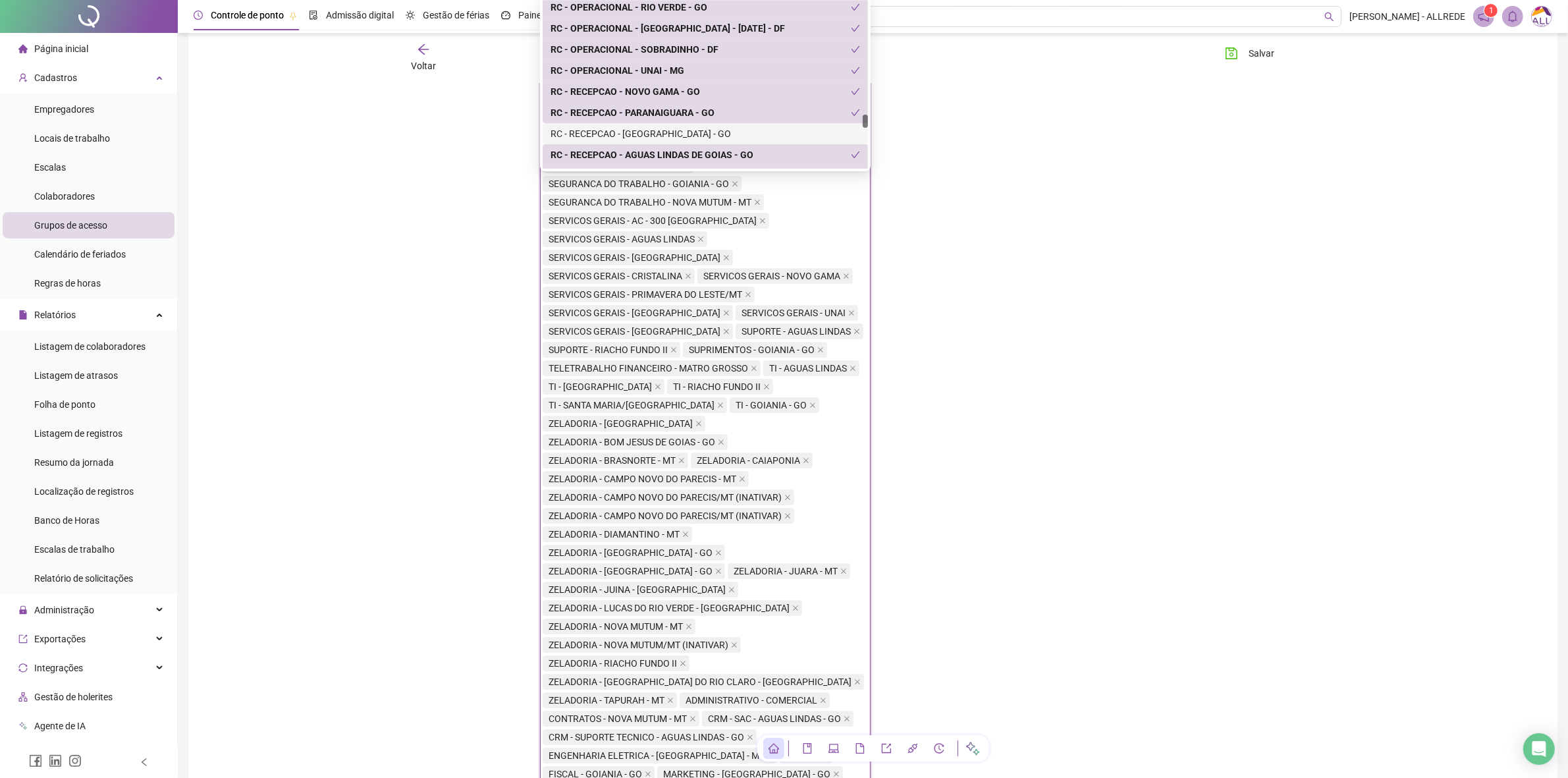
click at [765, 130] on div "RC - RECEPCAO - [GEOGRAPHIC_DATA] - GO" at bounding box center [705, 133] width 310 height 14
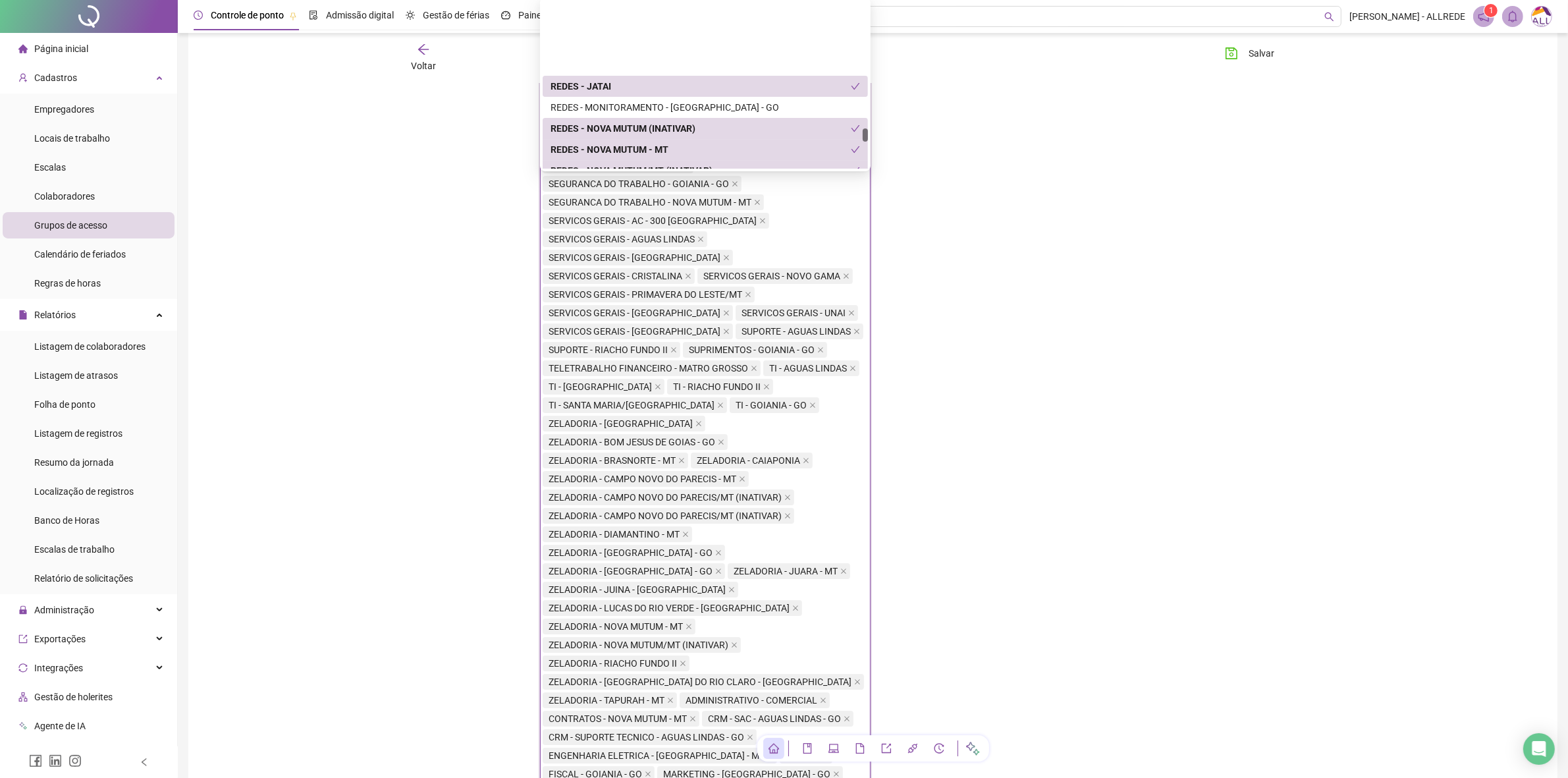
scroll to position [6754, 0]
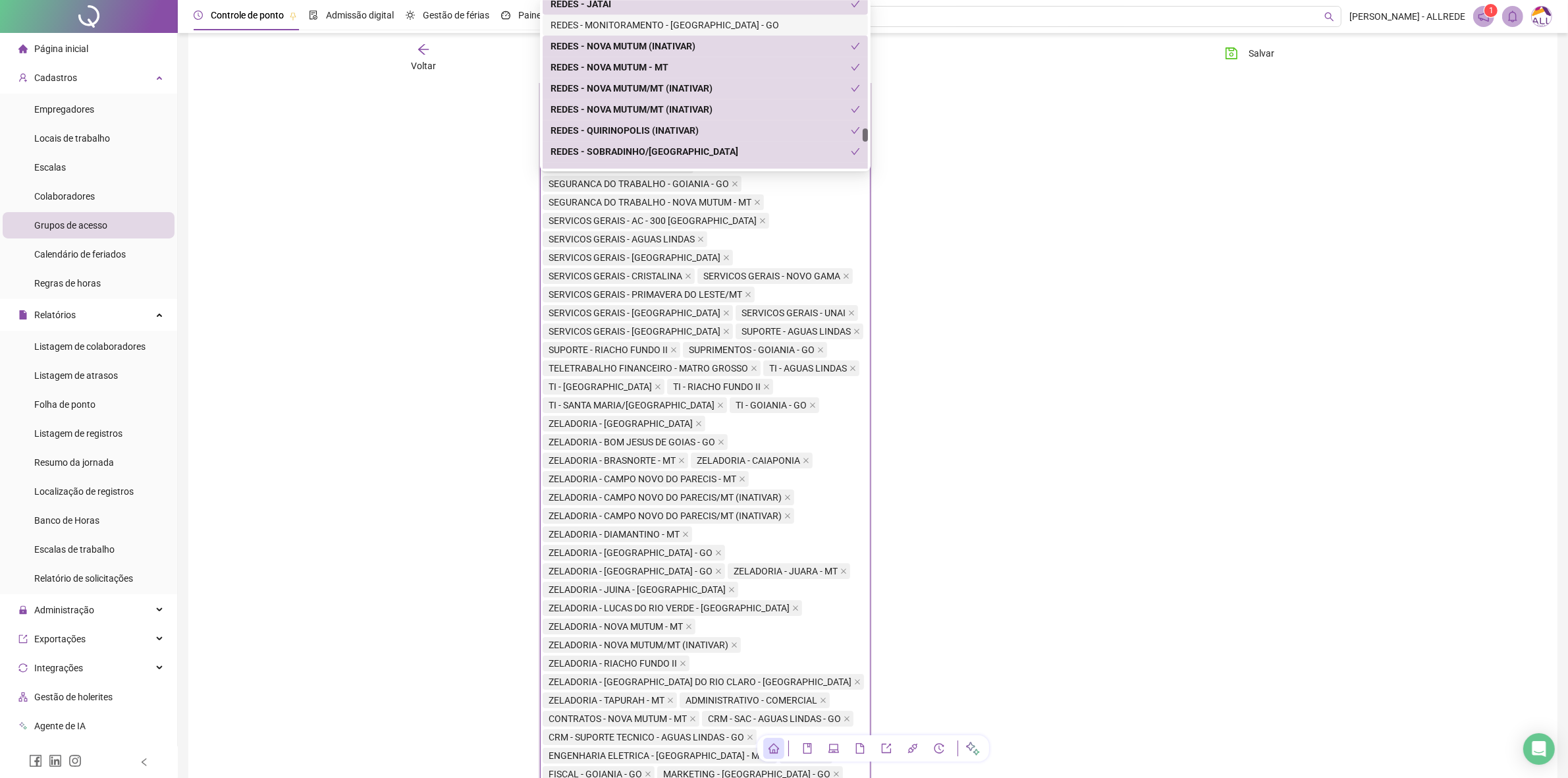
click at [765, 26] on div "REDES - MONITORAMENTO - [GEOGRAPHIC_DATA] - GO" at bounding box center [705, 25] width 310 height 14
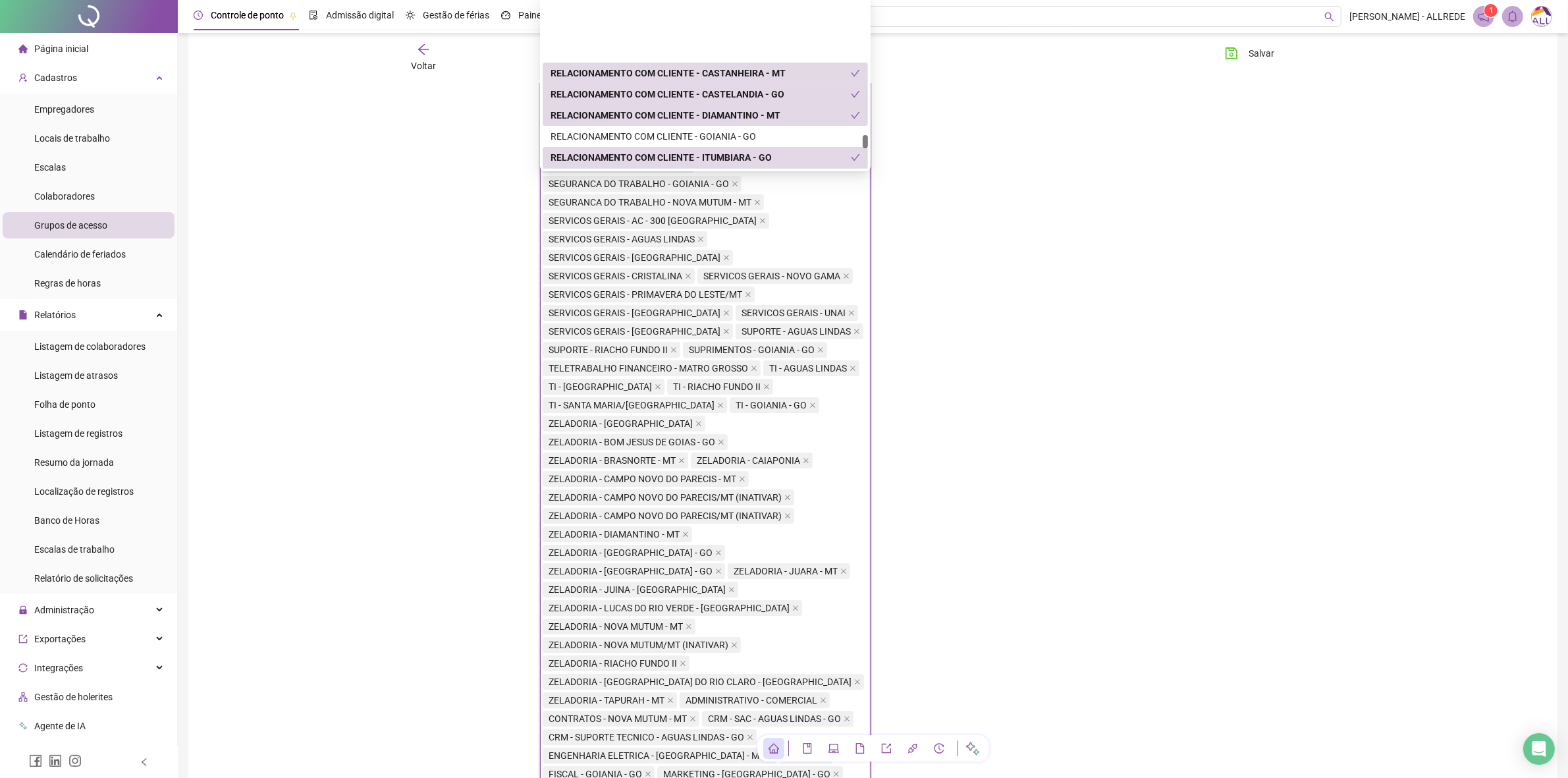
scroll to position [7084, 0]
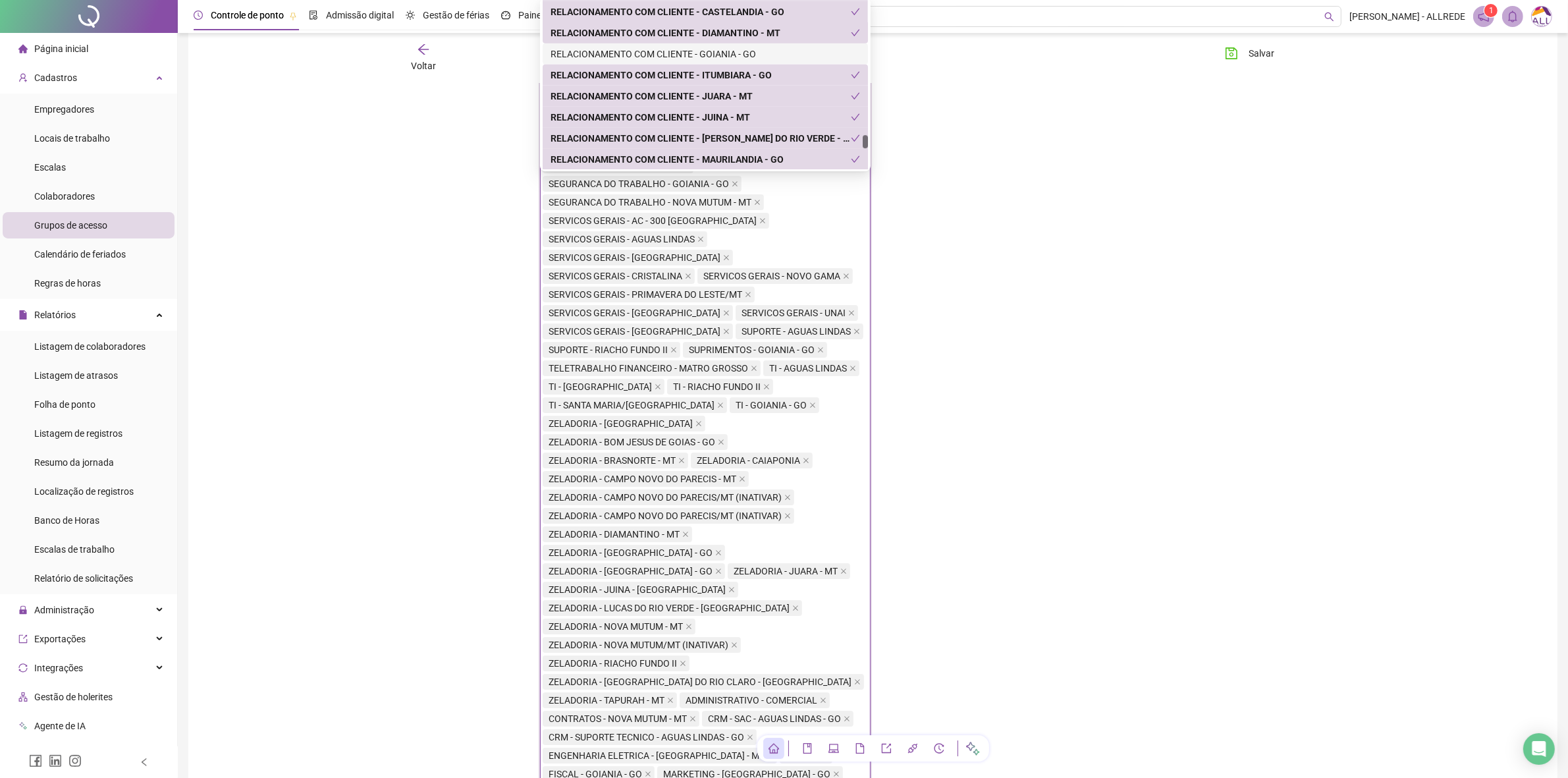
click at [757, 58] on div "RELACIONAMENTO COM CLIENTE - GOIANIA - GO" at bounding box center [705, 54] width 310 height 14
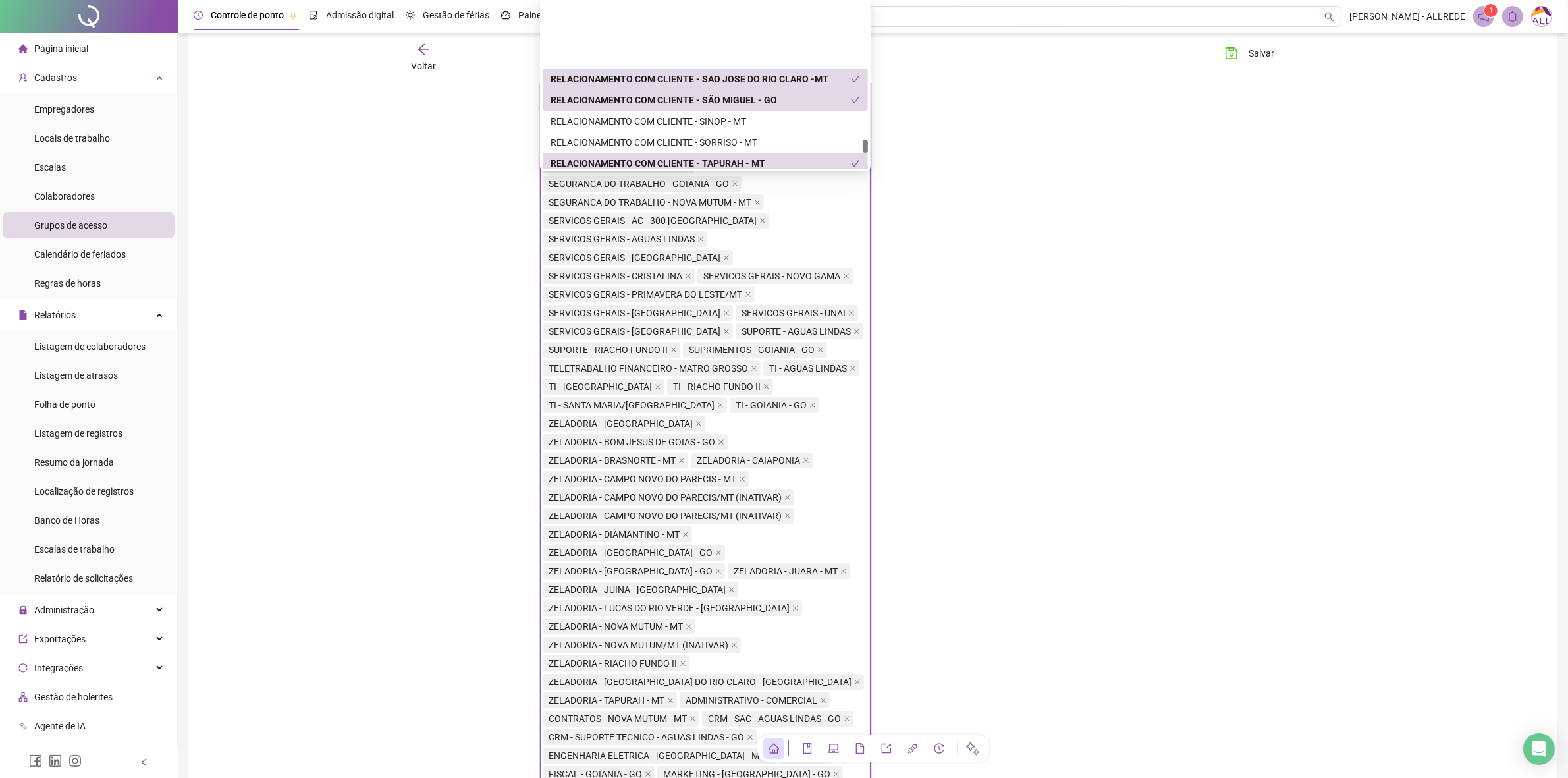
scroll to position [7331, 0]
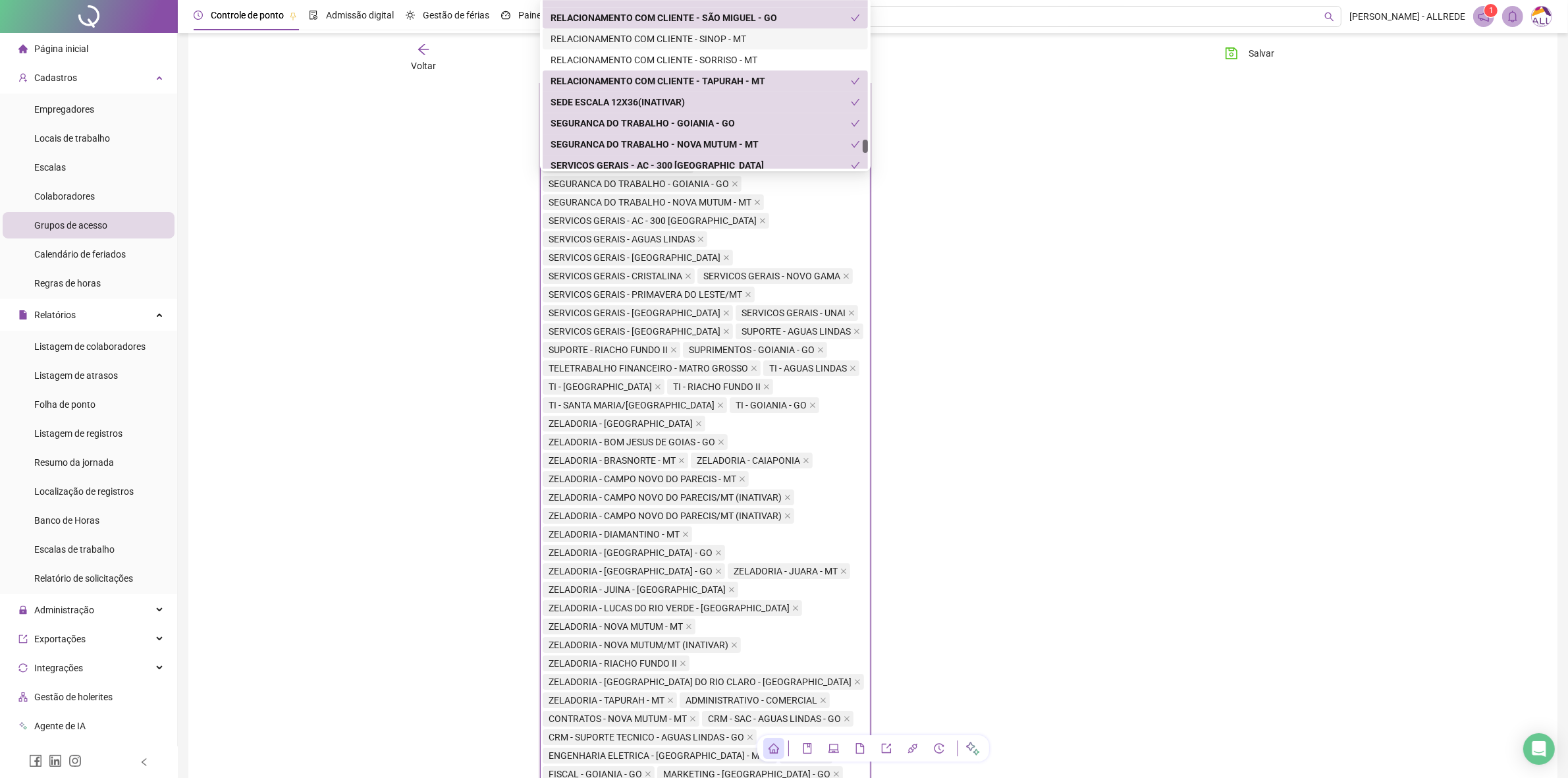
click at [761, 44] on div "RELACIONAMENTO COM CLIENTE - SINOP - MT" at bounding box center [705, 39] width 310 height 14
click at [763, 57] on div "RELACIONAMENTO COM CLIENTE - SORRISO - MT" at bounding box center [705, 60] width 310 height 14
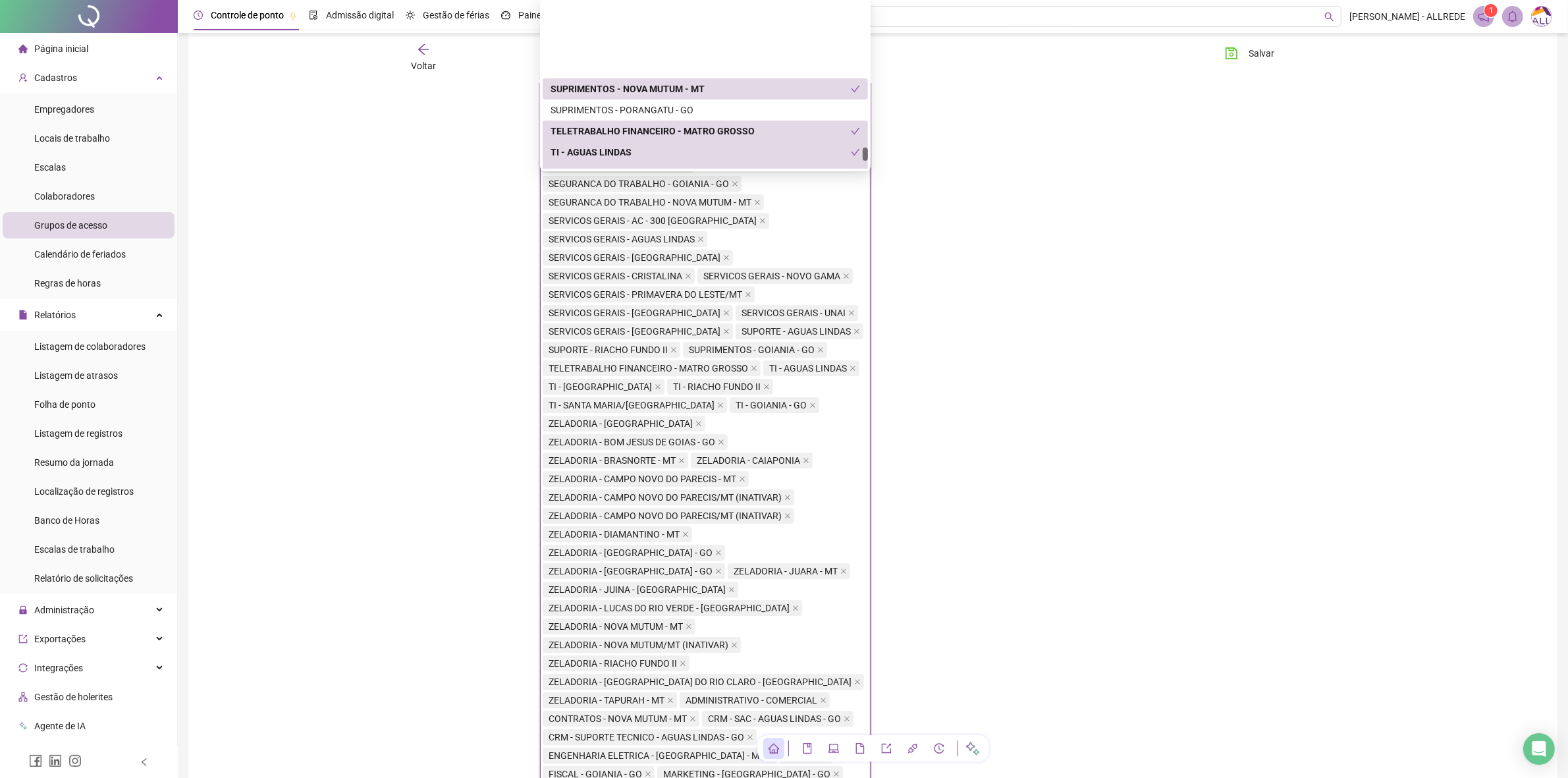
scroll to position [7743, 0]
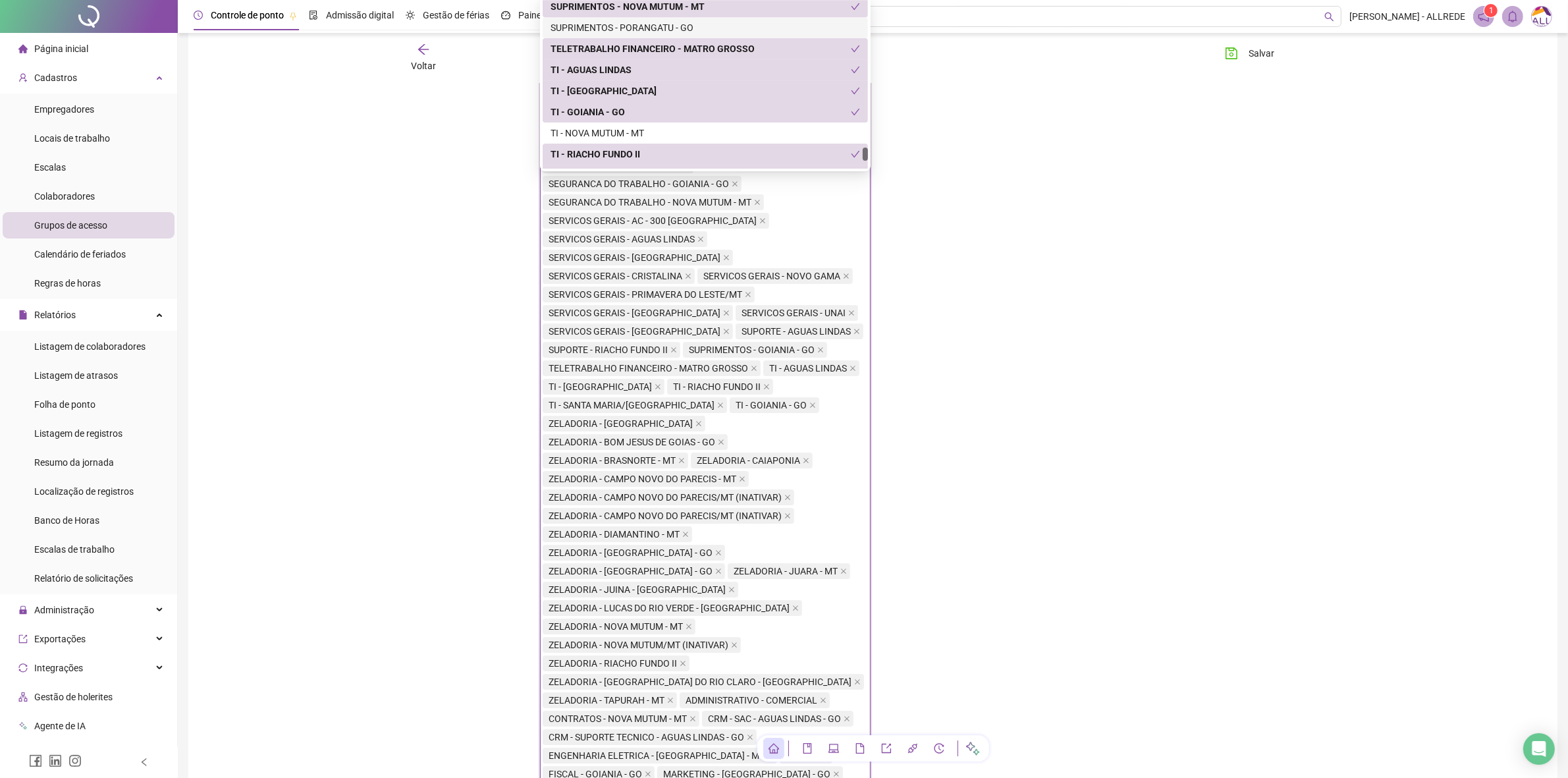
click at [758, 27] on div "SUPRIMENTOS - PORANGATU - GO" at bounding box center [705, 28] width 310 height 14
click at [749, 137] on div "TI - NOVA MUTUM - MT" at bounding box center [705, 133] width 310 height 14
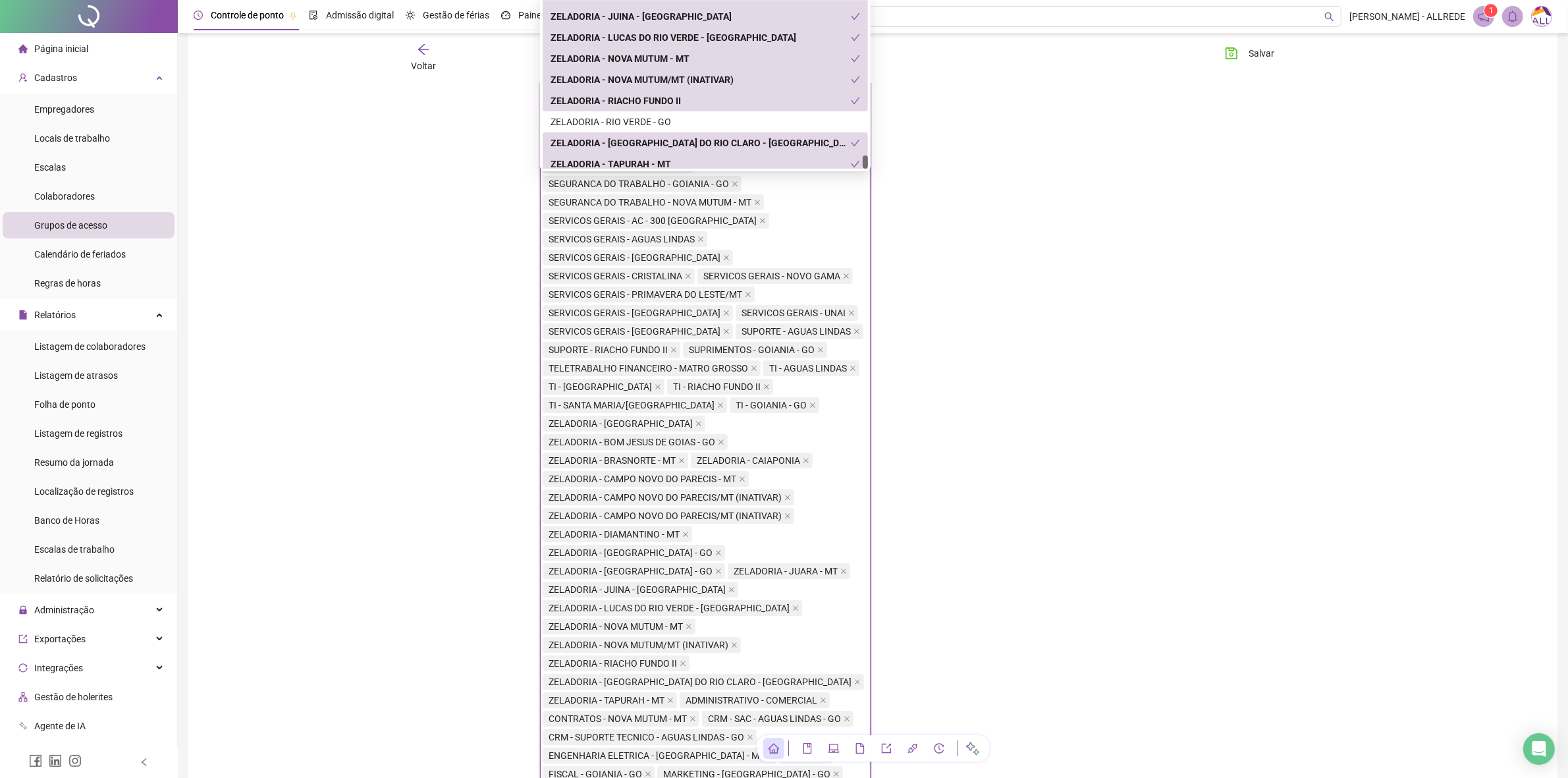
scroll to position [8160, 0]
click at [758, 114] on div "ZELADORIA - RIO VERDE - GO" at bounding box center [705, 117] width 310 height 14
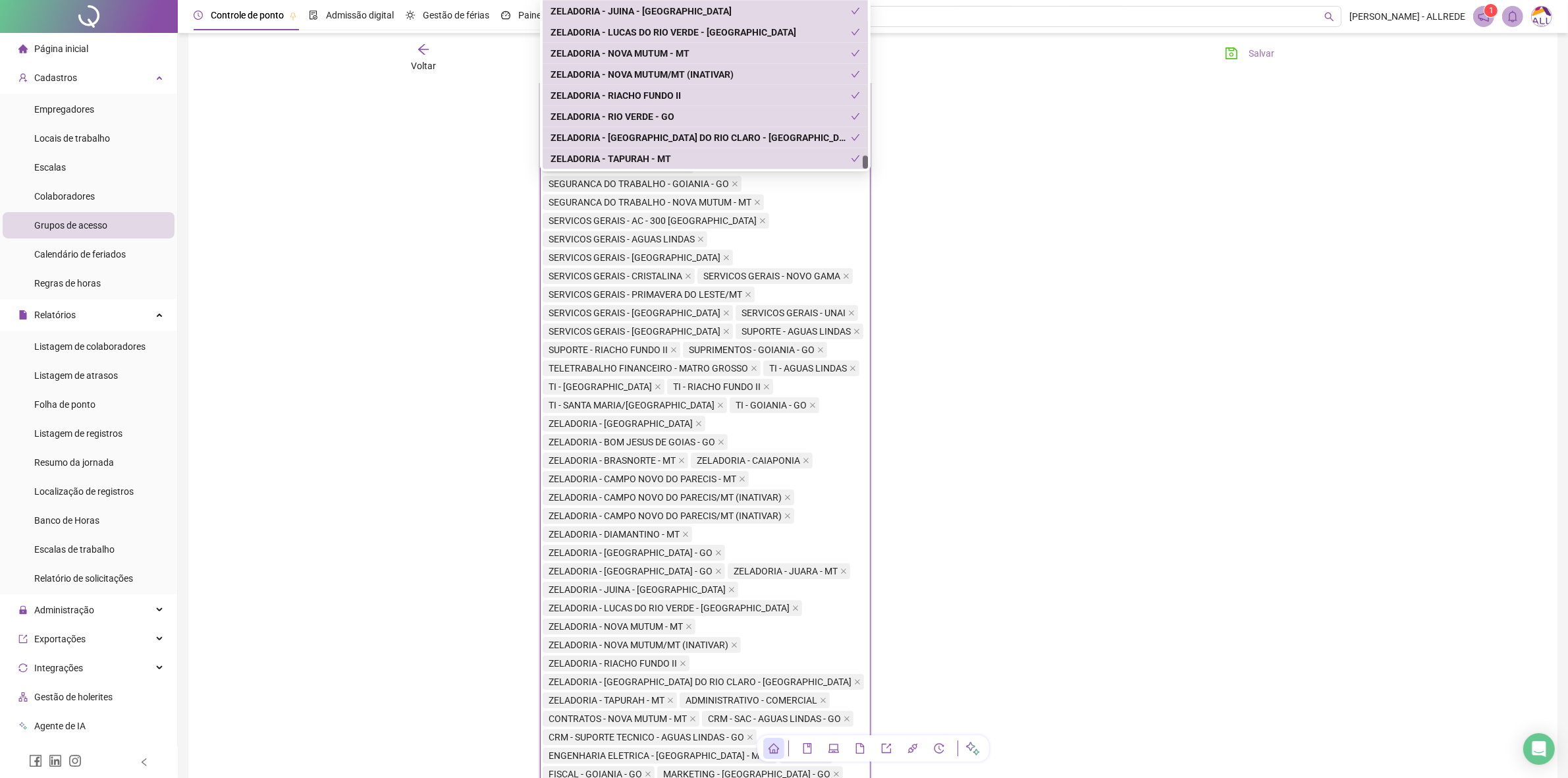
click at [1272, 62] on button "Salvar" at bounding box center [1250, 53] width 69 height 21
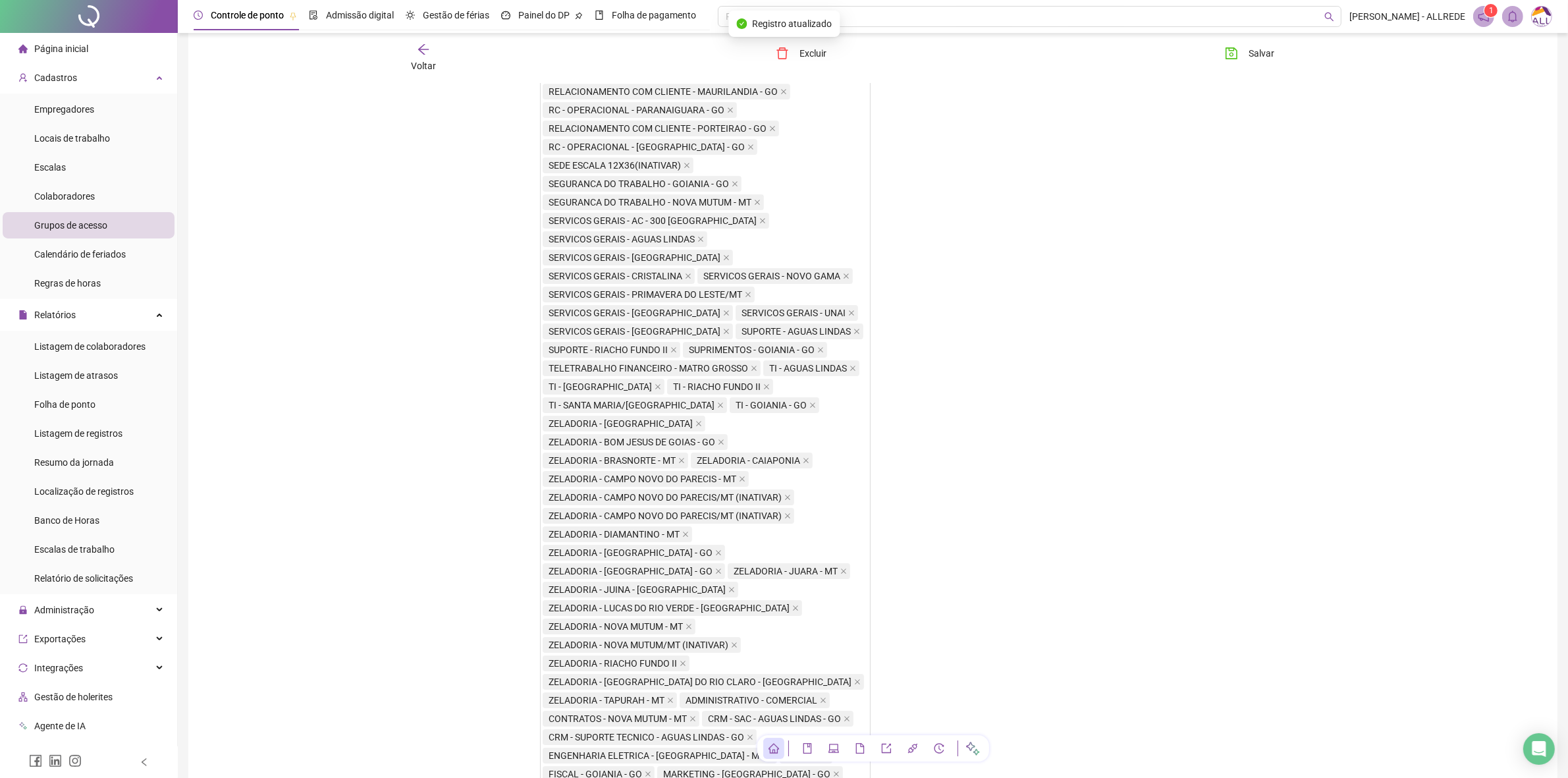
click at [428, 64] on span "Voltar" at bounding box center [424, 65] width 25 height 10
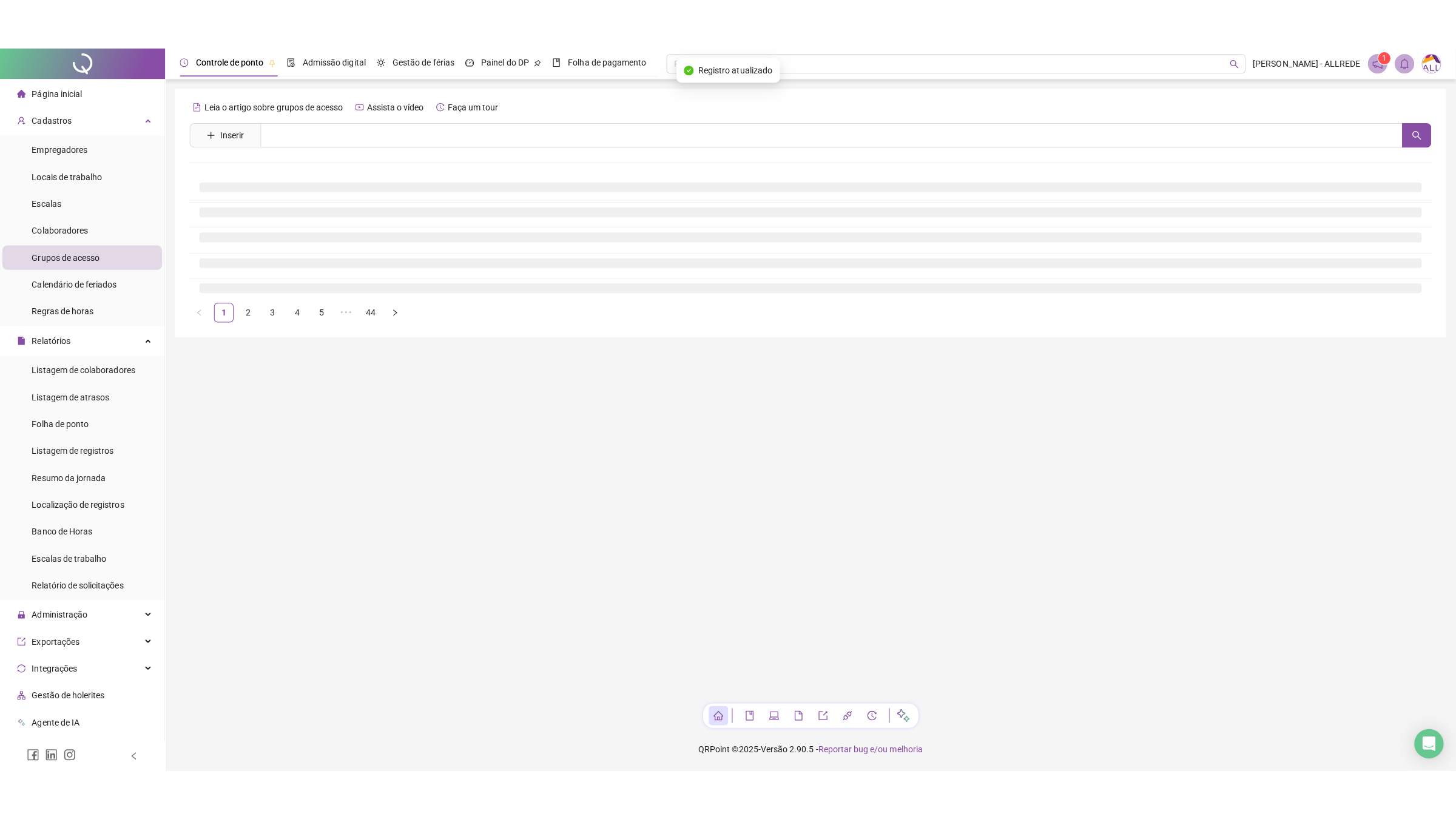
scroll to position [0, 0]
